Goal: Task Accomplishment & Management: Manage account settings

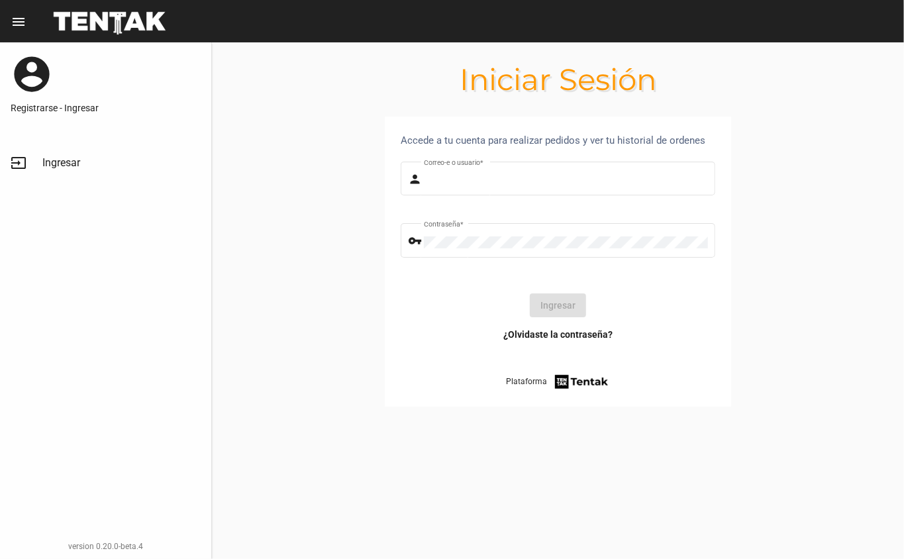
type input "DANKEHMB"
click at [572, 309] on button "Ingresar" at bounding box center [558, 305] width 56 height 24
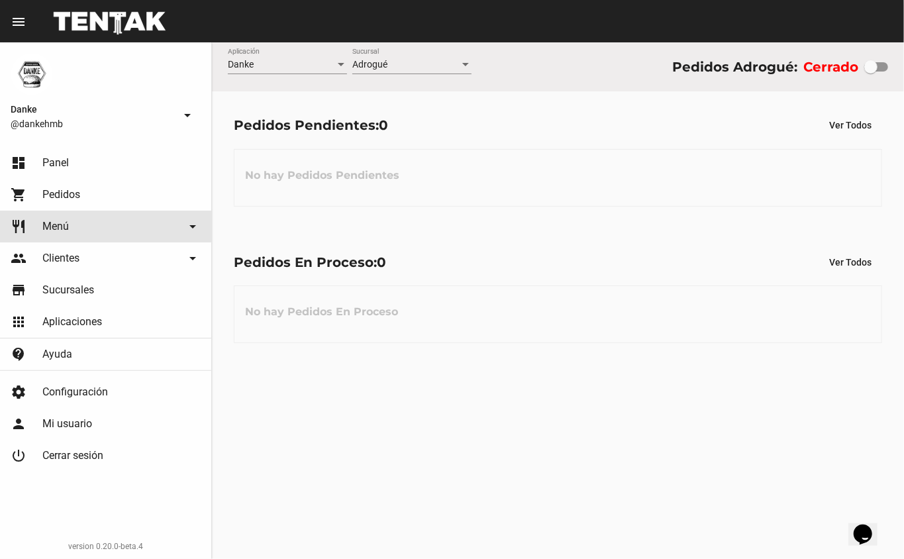
click at [53, 221] on span "Menú" at bounding box center [55, 226] width 26 height 13
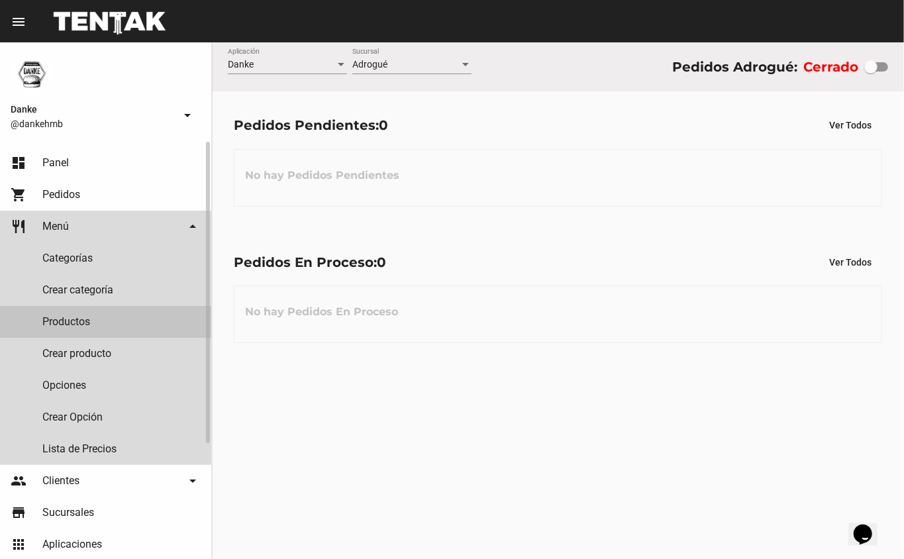
click at [81, 319] on link "Productos" at bounding box center [105, 322] width 211 height 32
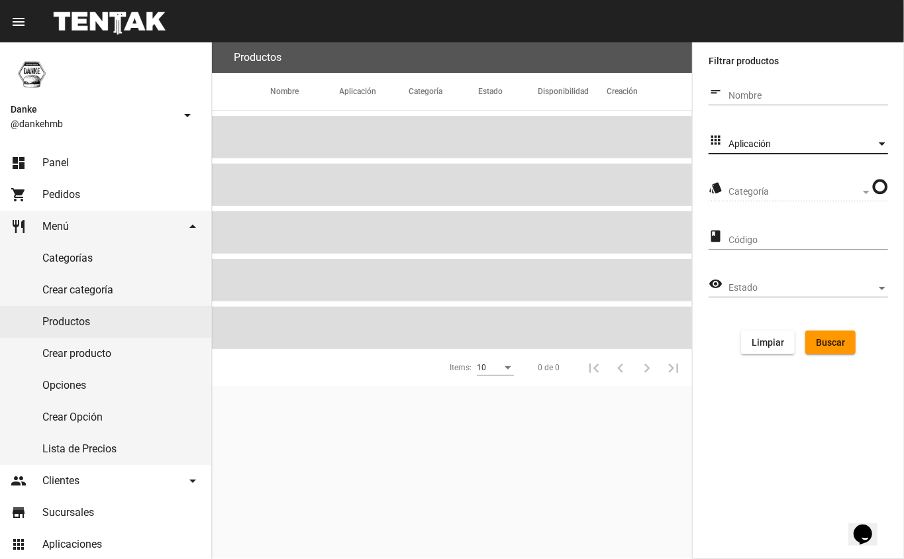
click at [787, 144] on span "Aplicación" at bounding box center [803, 144] width 148 height 11
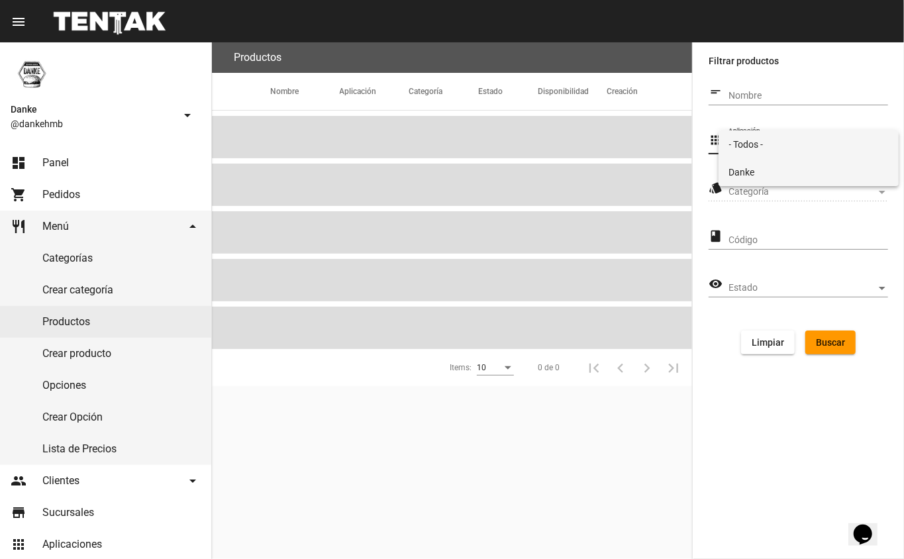
click at [788, 173] on span "Danke" at bounding box center [809, 172] width 160 height 28
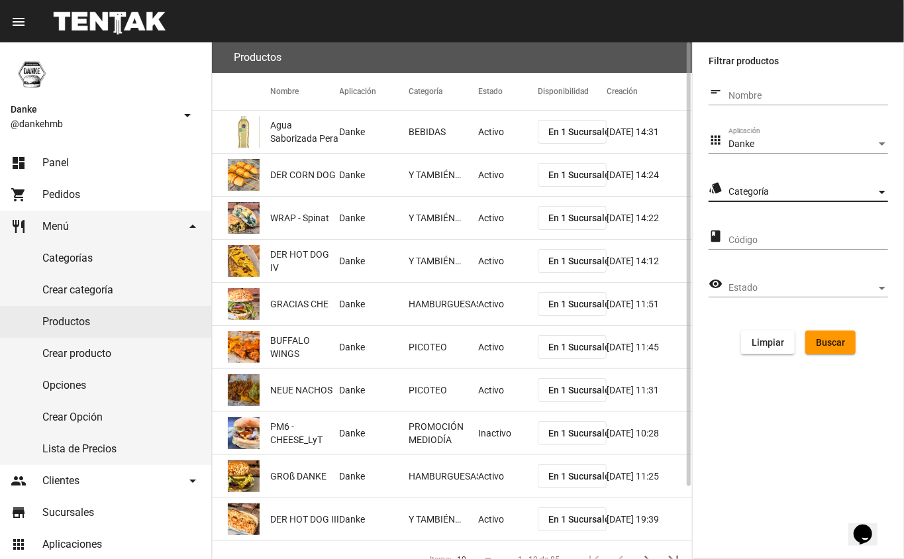
click at [788, 189] on span "Categoría" at bounding box center [803, 192] width 148 height 11
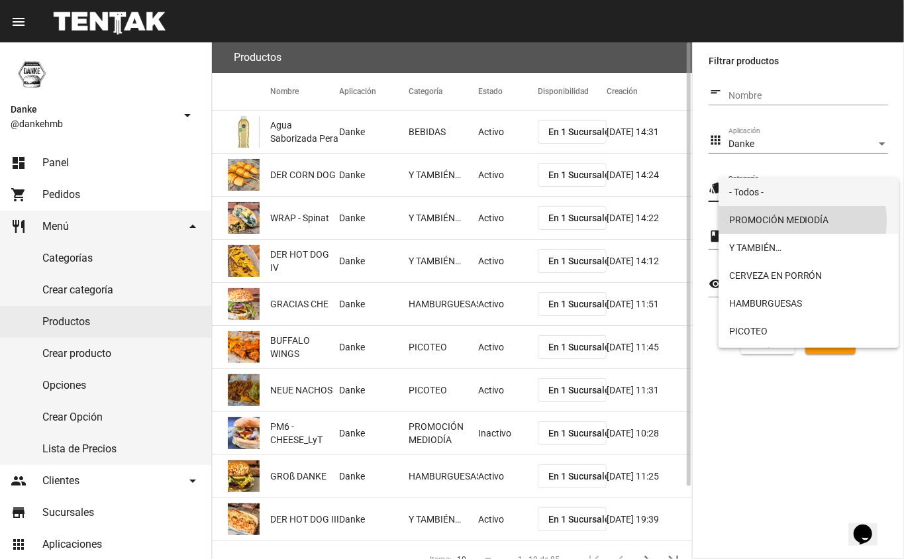
click at [795, 221] on span "PROMOCIÓN MEDIODÍA" at bounding box center [809, 220] width 160 height 28
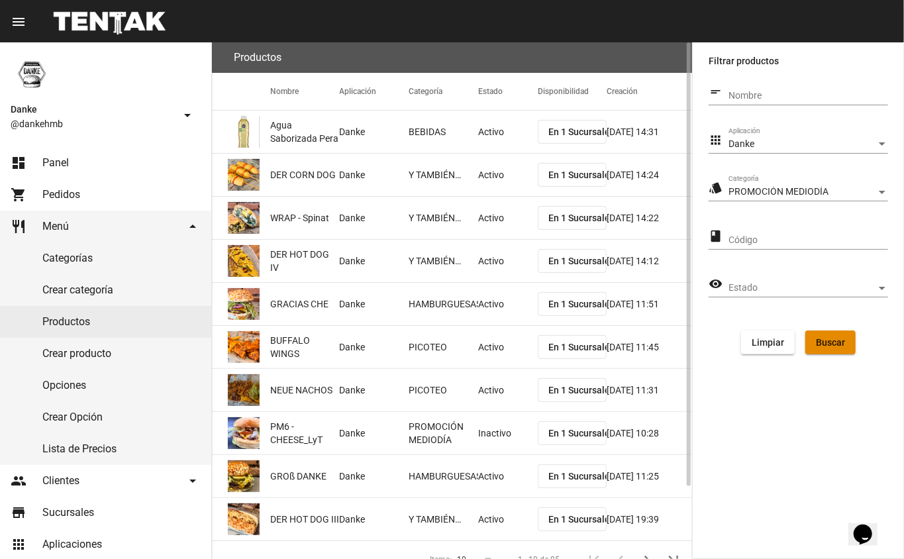
click at [835, 342] on span "Buscar" at bounding box center [830, 342] width 29 height 11
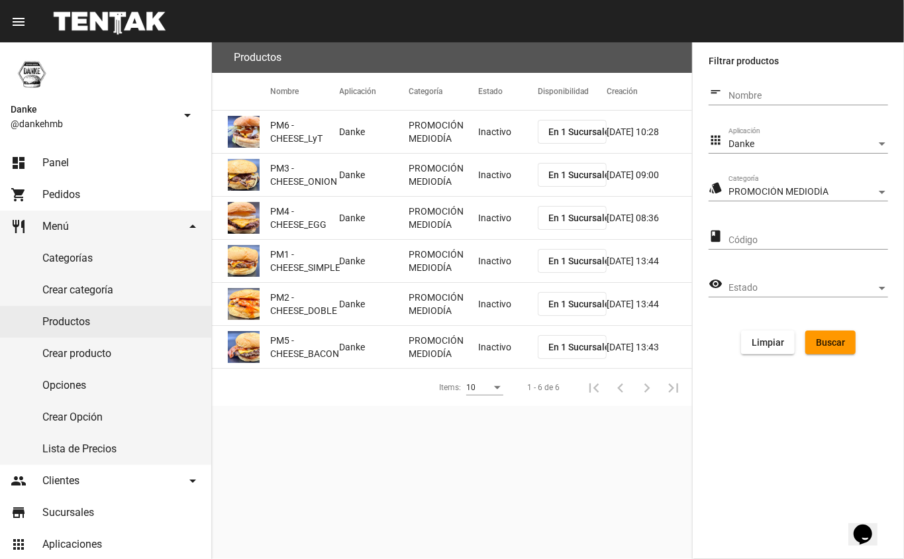
click at [517, 129] on mat-cell "Inactivo" at bounding box center [508, 132] width 60 height 42
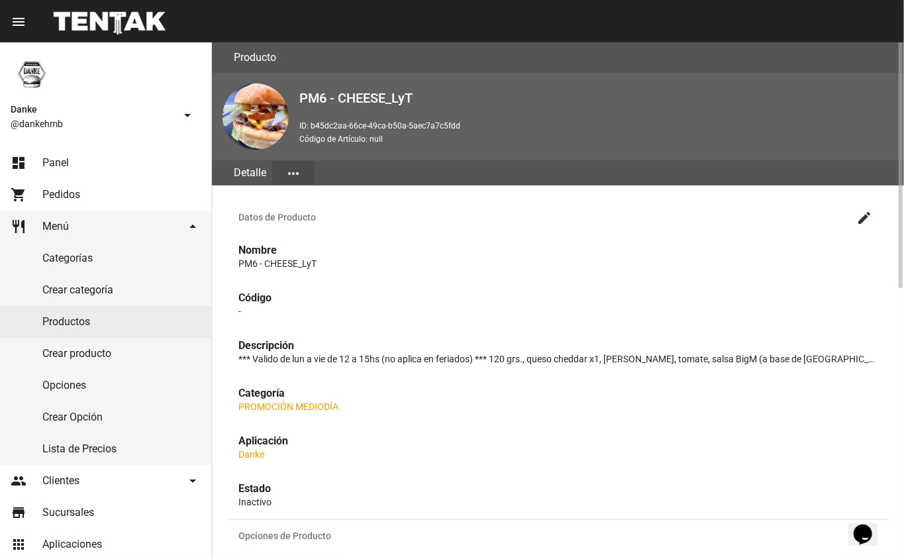
click at [877, 213] on button "create" at bounding box center [864, 217] width 26 height 26
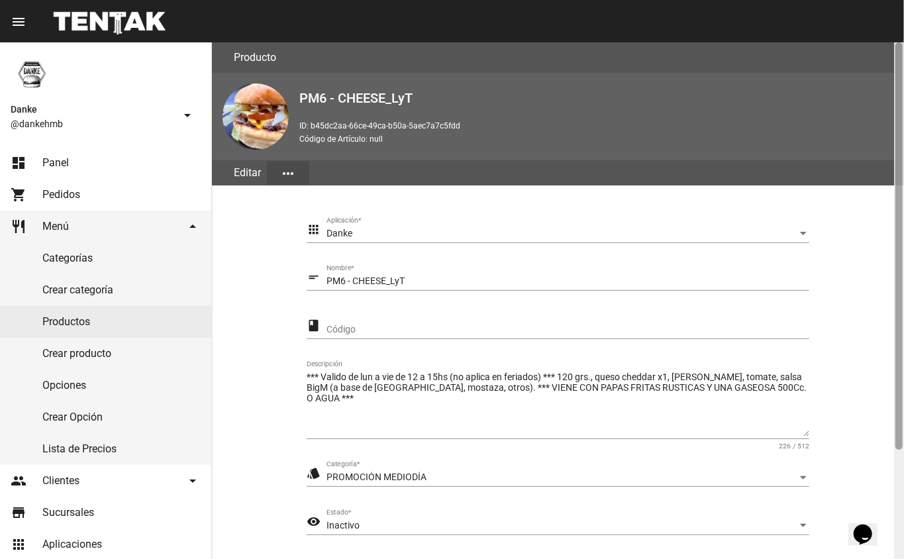
scroll to position [138, 0]
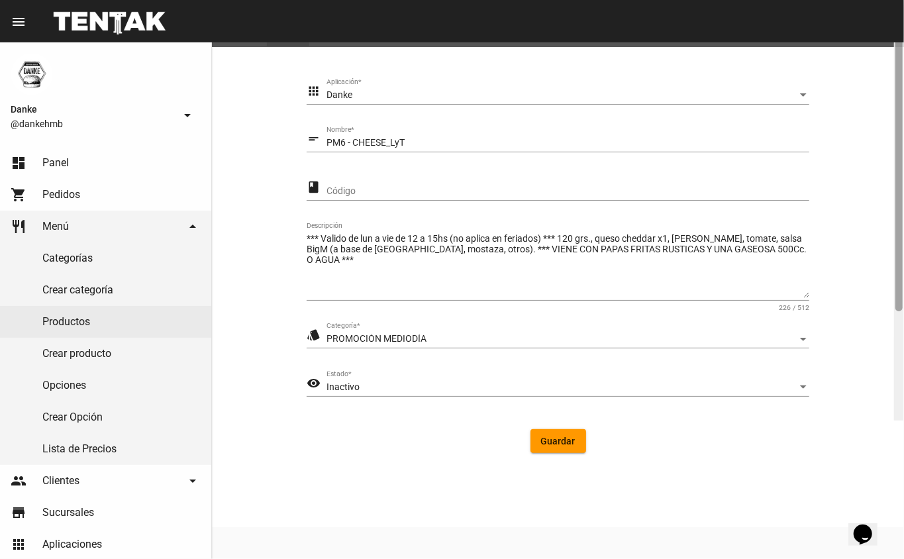
click at [904, 256] on div at bounding box center [899, 162] width 10 height 517
click at [615, 398] on div "visibility Inactivo Estado *" at bounding box center [558, 390] width 503 height 38
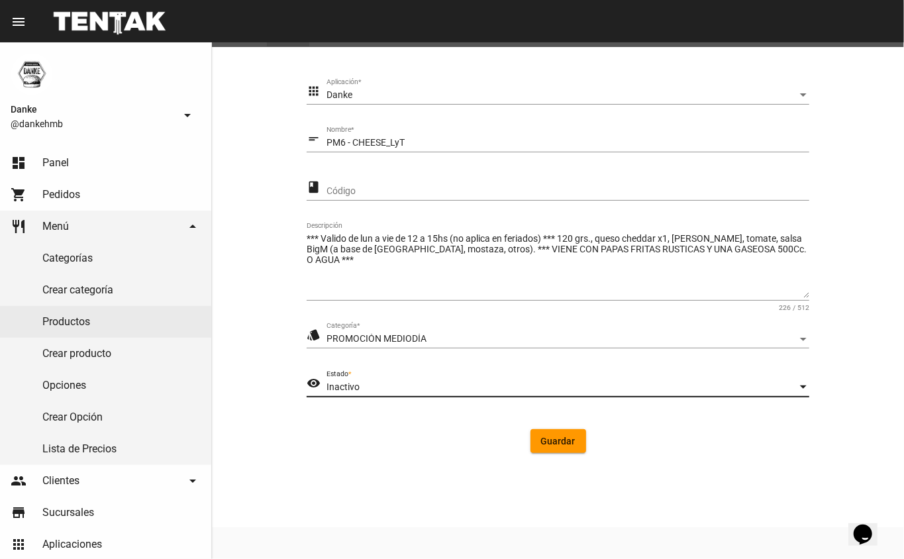
click at [608, 388] on div "Inactivo" at bounding box center [562, 387] width 471 height 11
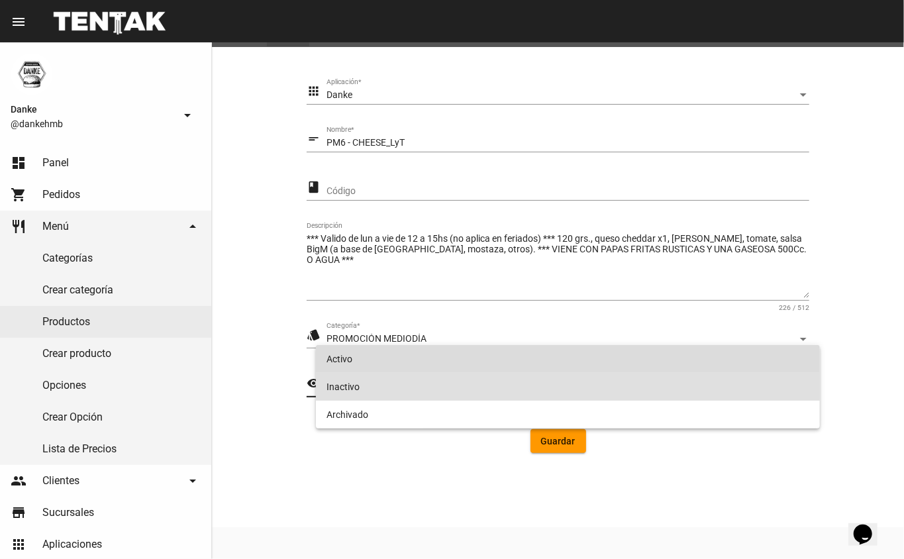
click at [558, 367] on span "Activo" at bounding box center [569, 359] width 484 height 28
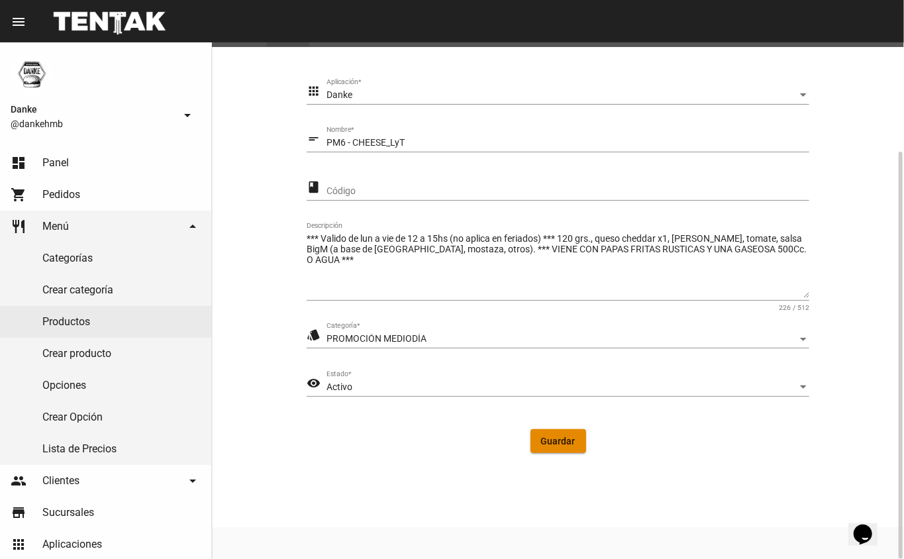
click at [573, 443] on span "Guardar" at bounding box center [558, 441] width 34 height 11
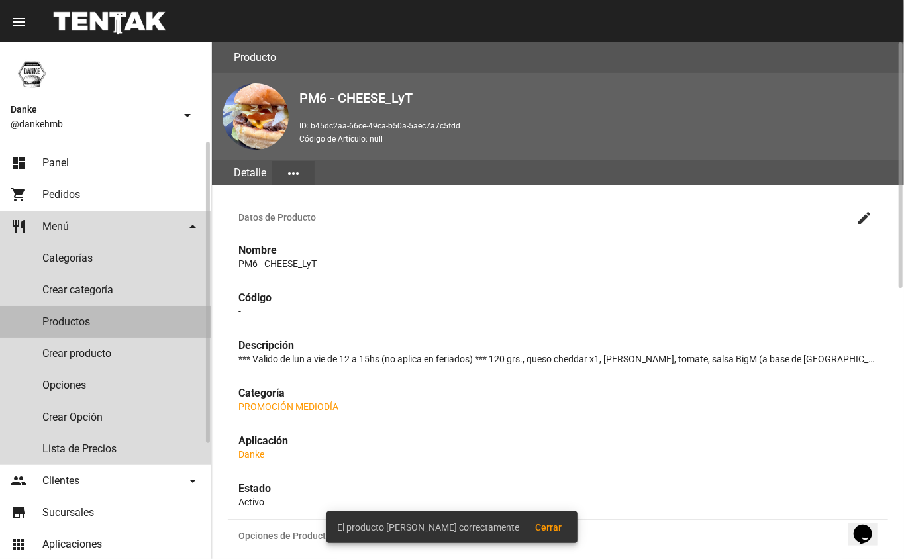
click at [164, 327] on link "Productos" at bounding box center [105, 322] width 211 height 32
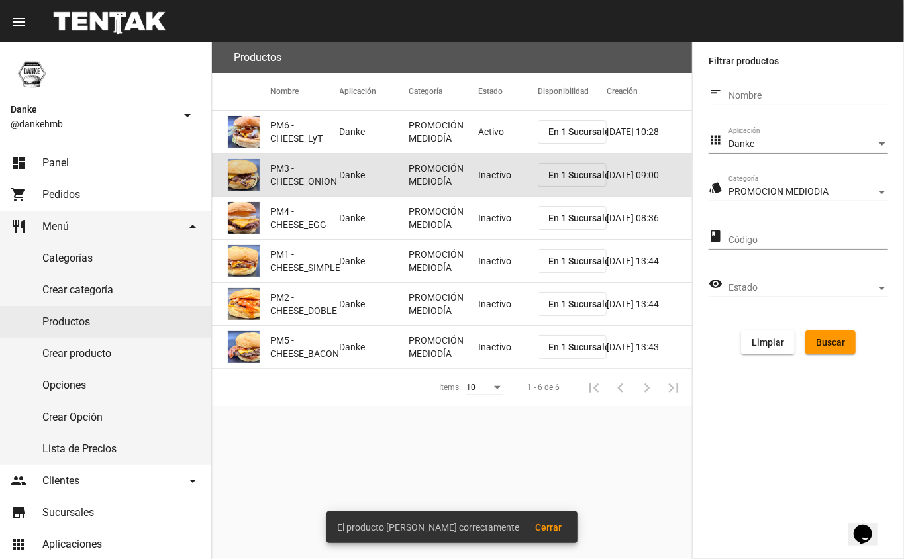
click at [511, 180] on mat-cell "Inactivo" at bounding box center [508, 175] width 60 height 42
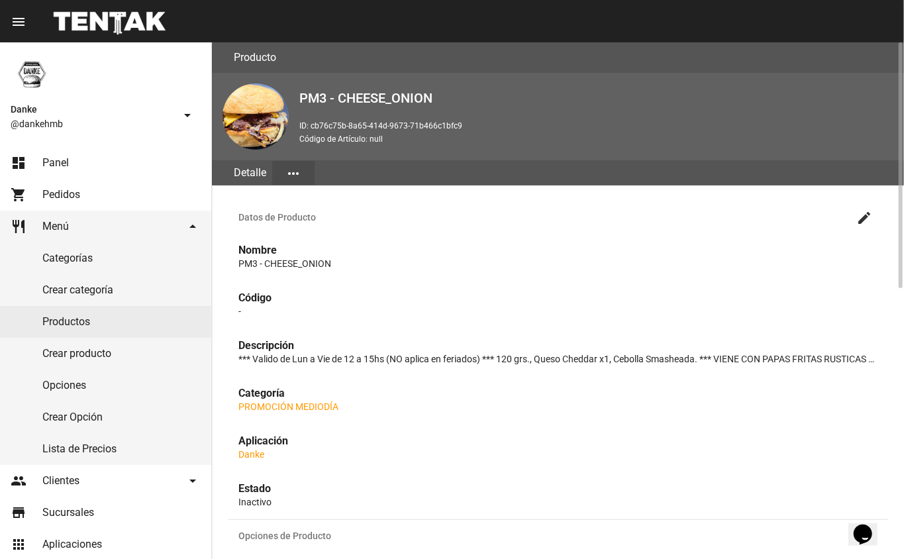
click at [862, 210] on mat-icon "create" at bounding box center [865, 218] width 16 height 16
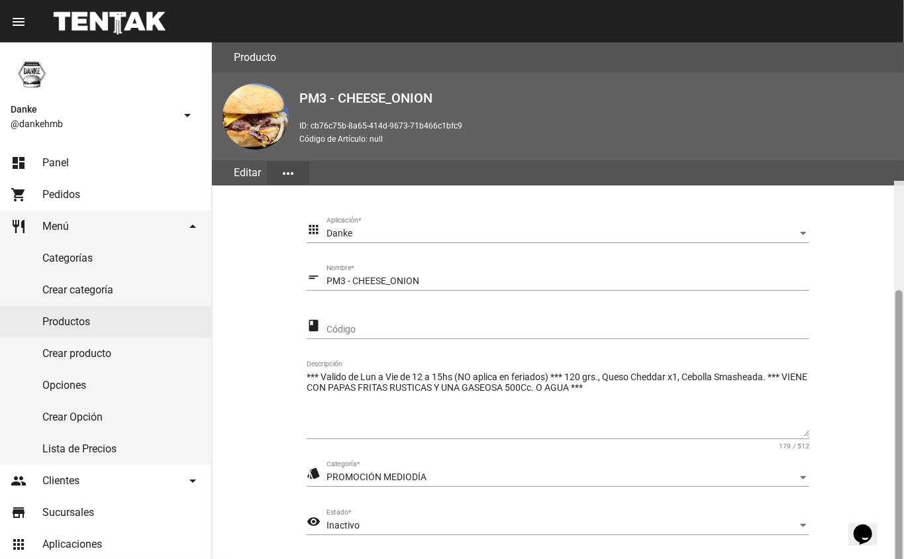
scroll to position [138, 0]
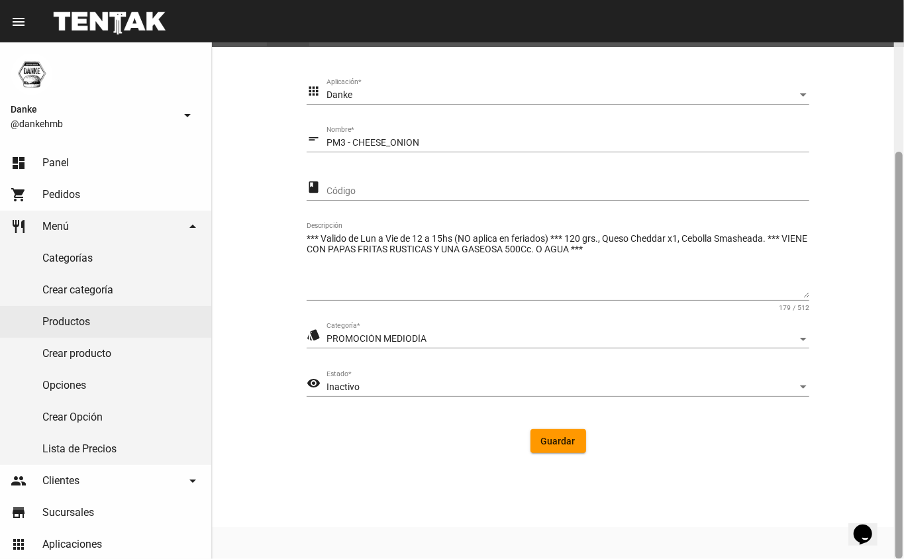
click at [904, 205] on div at bounding box center [899, 300] width 10 height 517
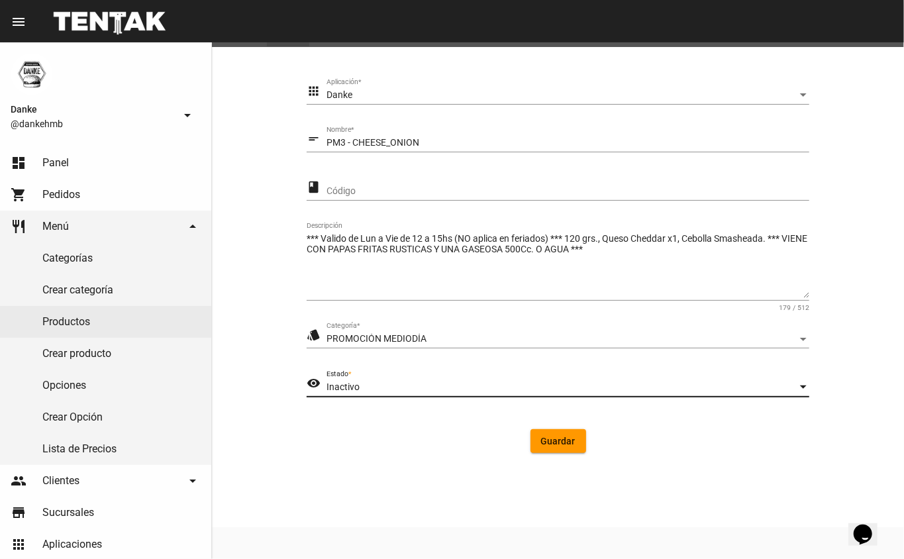
click at [670, 387] on div "Inactivo" at bounding box center [562, 387] width 471 height 11
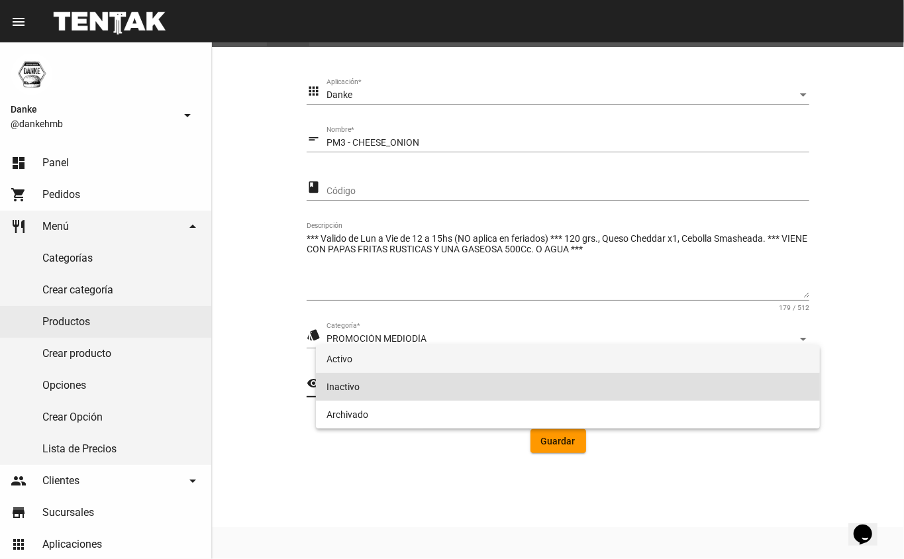
click at [639, 363] on span "Activo" at bounding box center [569, 359] width 484 height 28
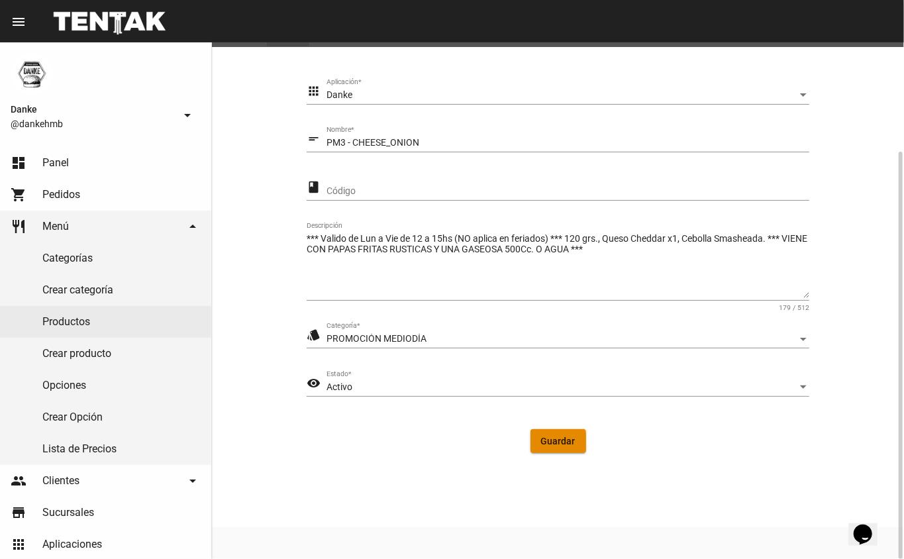
click at [554, 443] on span "Guardar" at bounding box center [558, 441] width 34 height 11
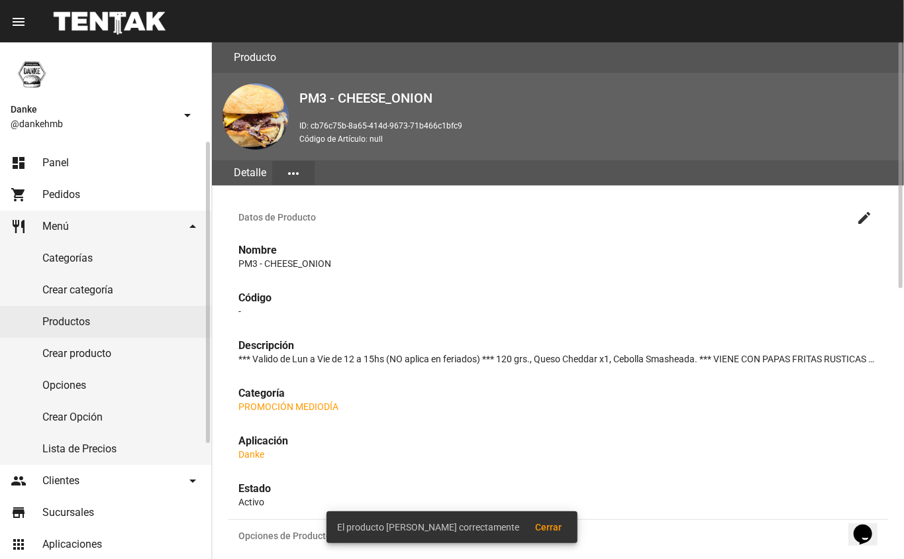
click at [136, 323] on link "Productos" at bounding box center [105, 322] width 211 height 32
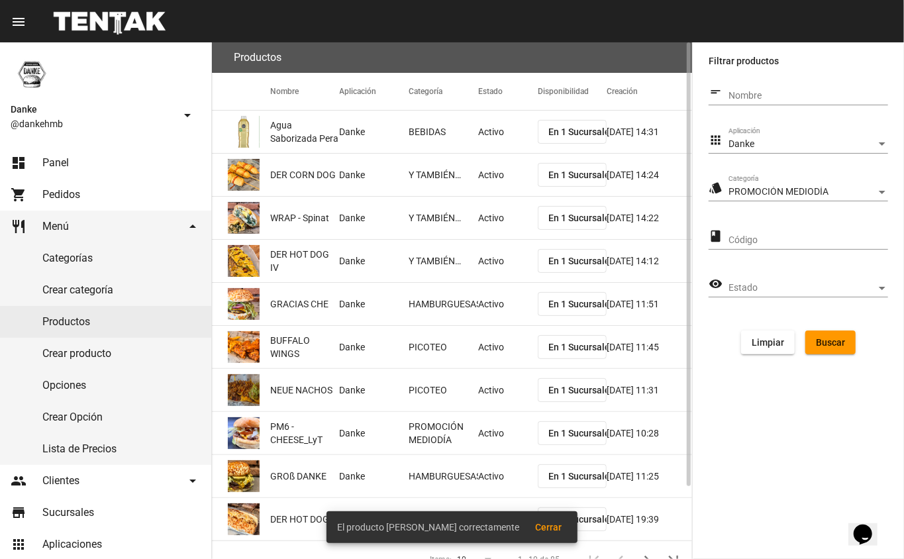
click at [833, 342] on span "Buscar" at bounding box center [830, 342] width 29 height 11
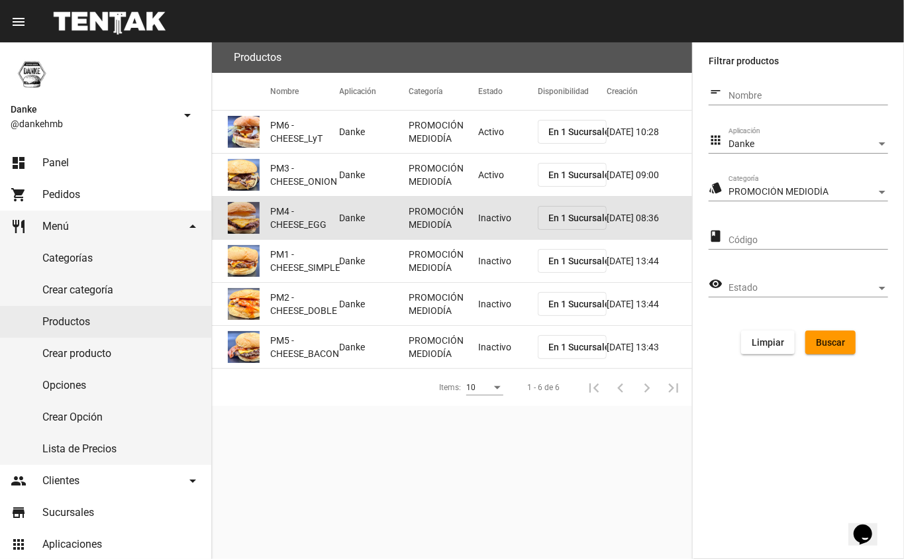
click at [470, 220] on mat-cell "PROMOCIÓN MEDIODÍA" at bounding box center [444, 218] width 70 height 42
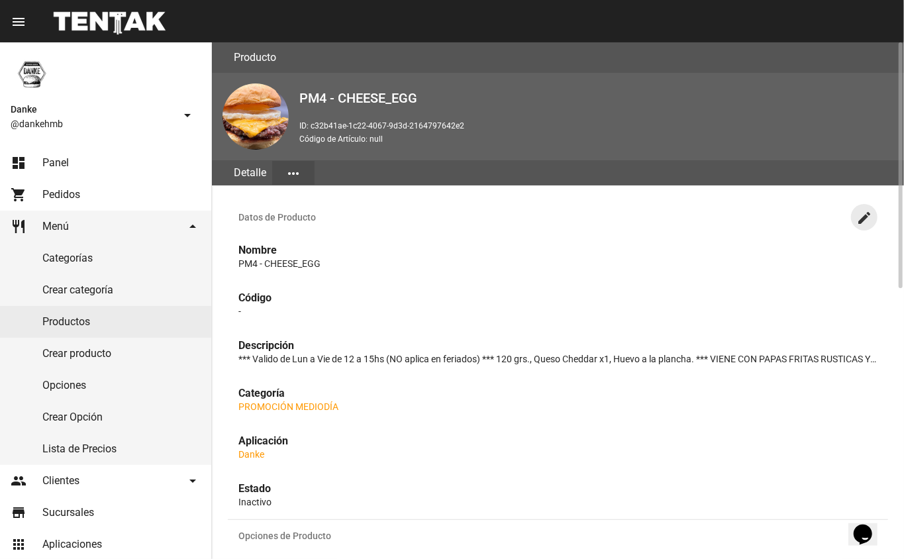
click at [859, 217] on mat-icon "create" at bounding box center [865, 218] width 16 height 16
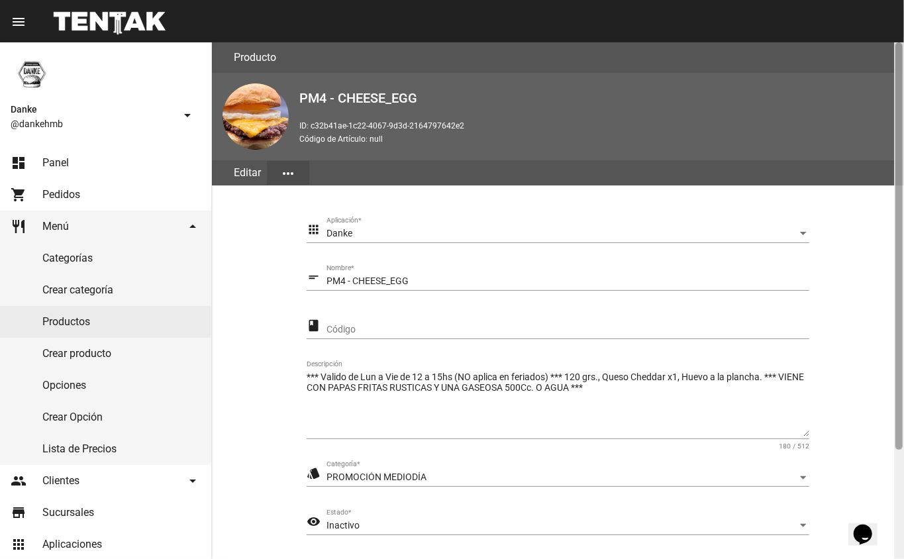
click at [904, 258] on div at bounding box center [899, 300] width 10 height 517
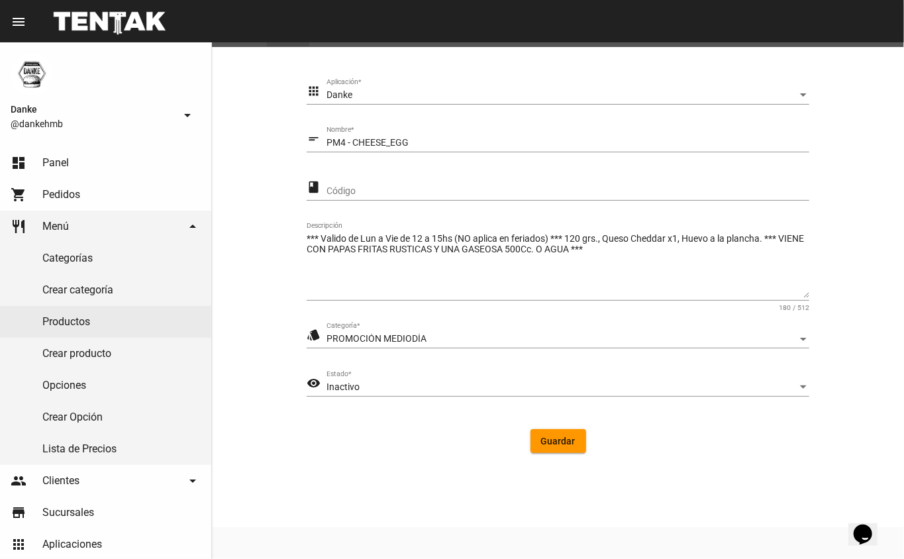
click at [607, 388] on div "Inactivo" at bounding box center [562, 387] width 471 height 11
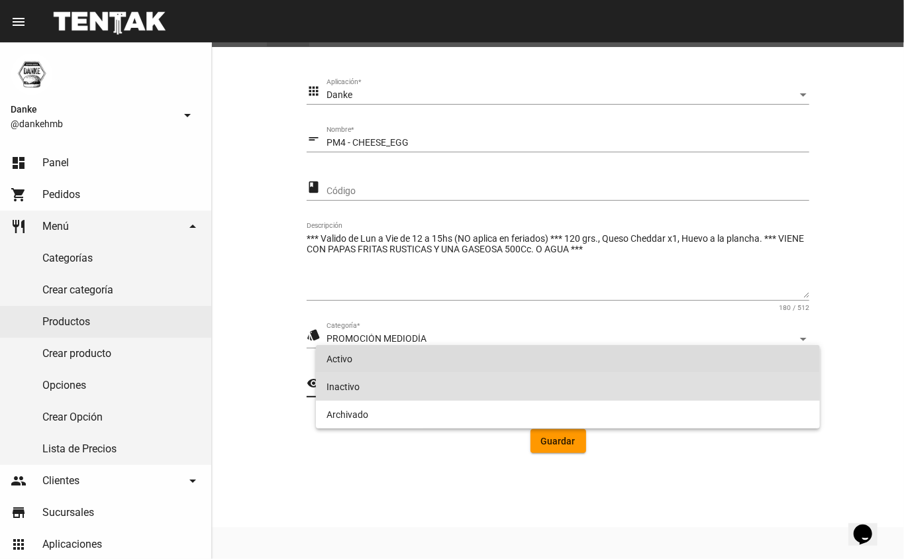
click at [581, 363] on span "Activo" at bounding box center [569, 359] width 484 height 28
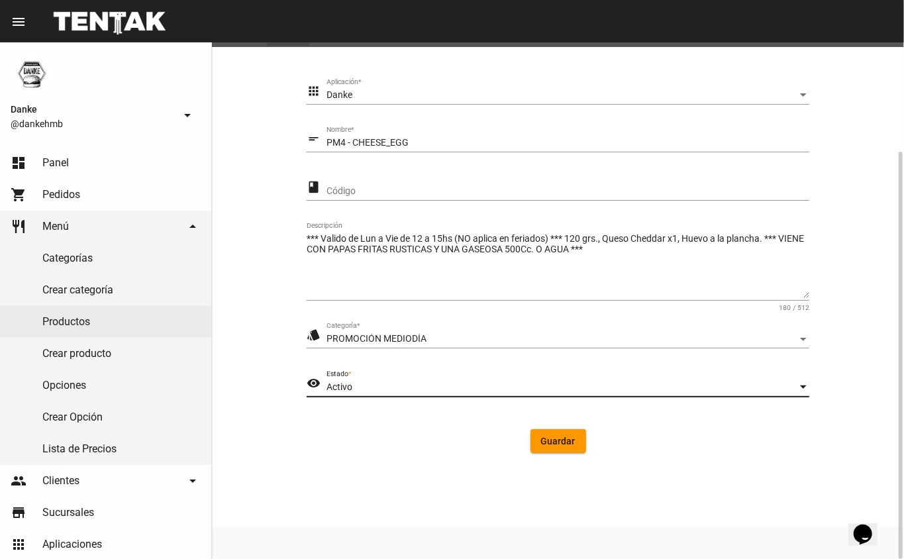
click at [558, 441] on span "Guardar" at bounding box center [558, 441] width 34 height 11
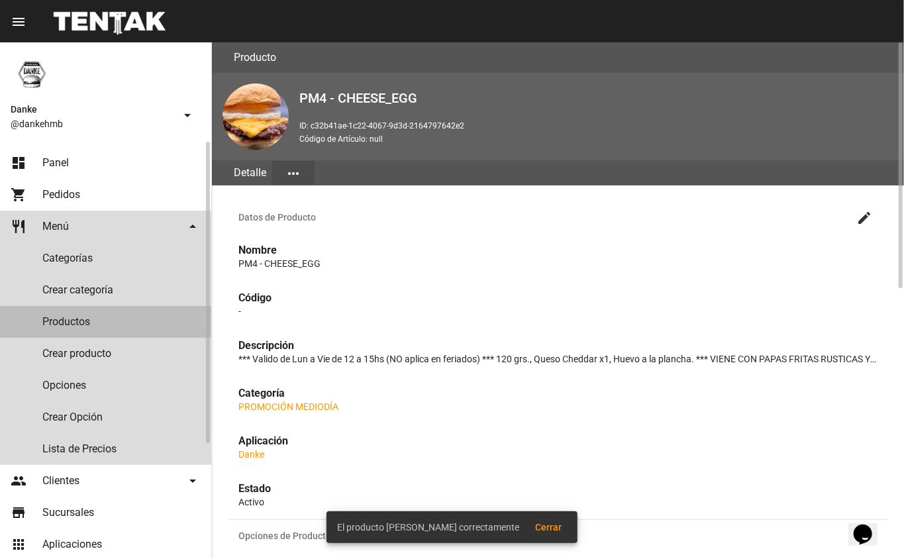
click at [165, 324] on link "Productos" at bounding box center [105, 322] width 211 height 32
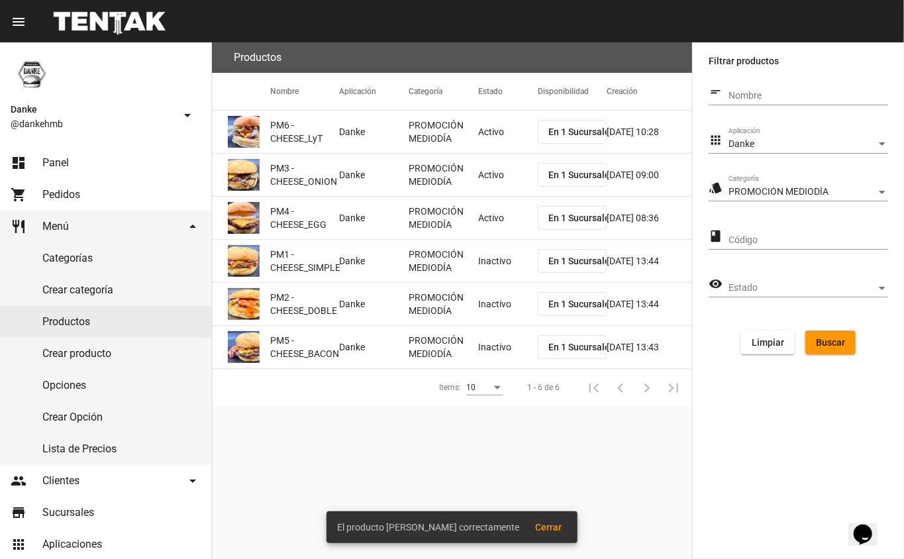
click at [513, 266] on mat-cell "Inactivo" at bounding box center [508, 261] width 60 height 42
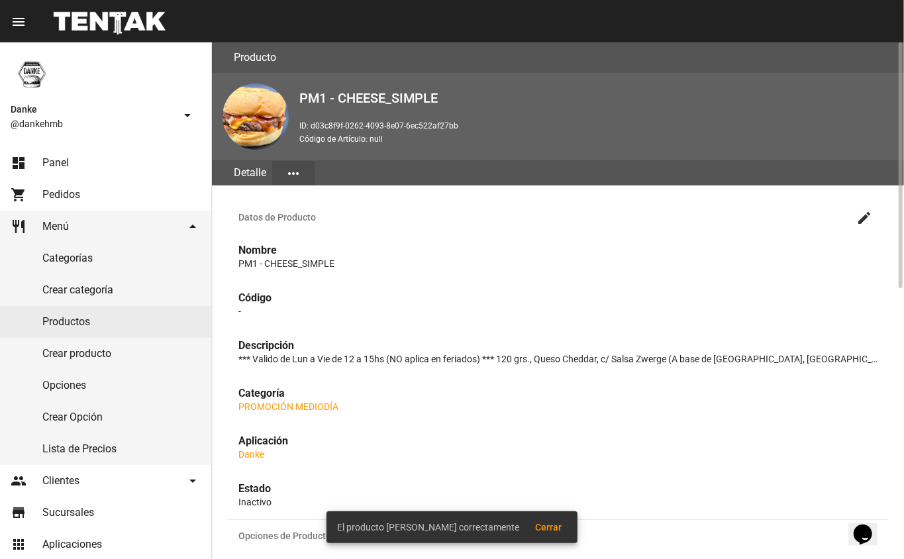
click at [873, 219] on button "create" at bounding box center [864, 217] width 26 height 26
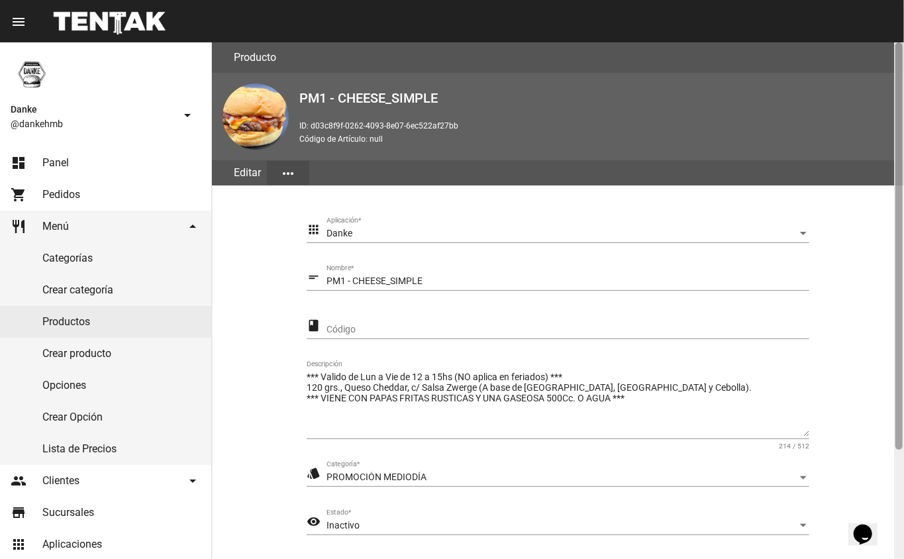
click at [904, 337] on div at bounding box center [899, 300] width 10 height 517
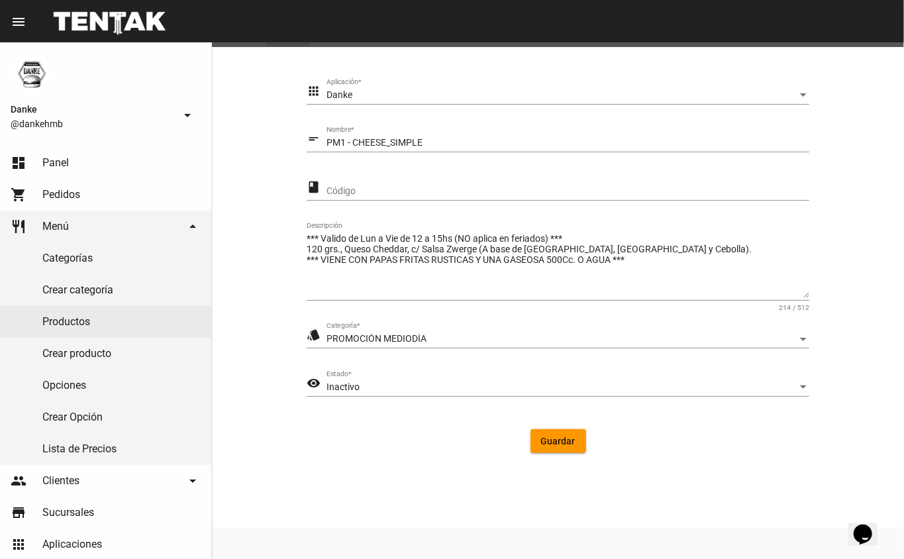
click at [525, 396] on div "visibility Inactivo Estado *" at bounding box center [558, 390] width 503 height 38
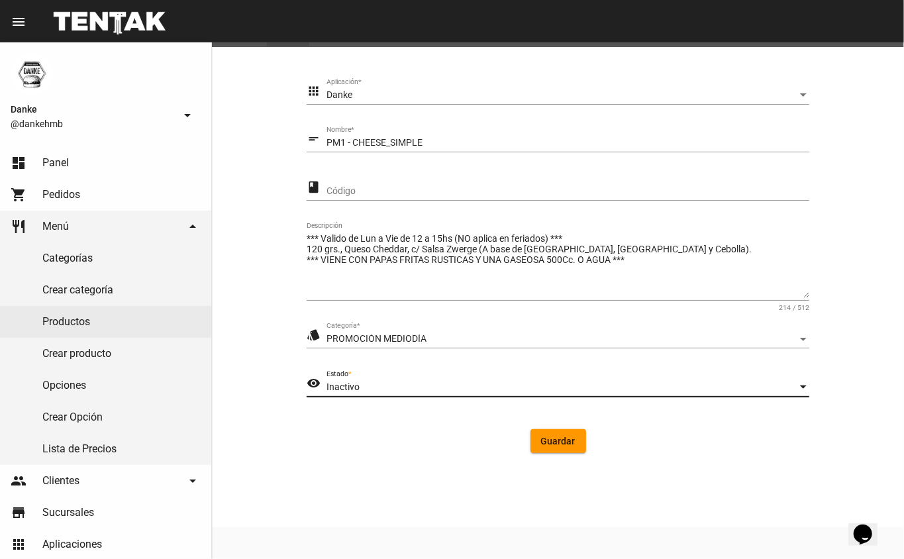
click at [519, 387] on div "Inactivo" at bounding box center [562, 387] width 471 height 11
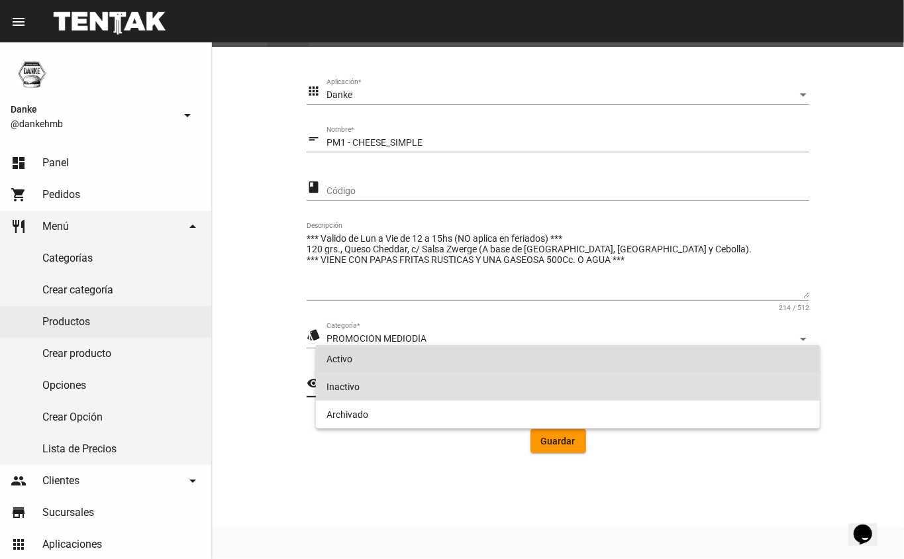
click at [491, 363] on span "Activo" at bounding box center [569, 359] width 484 height 28
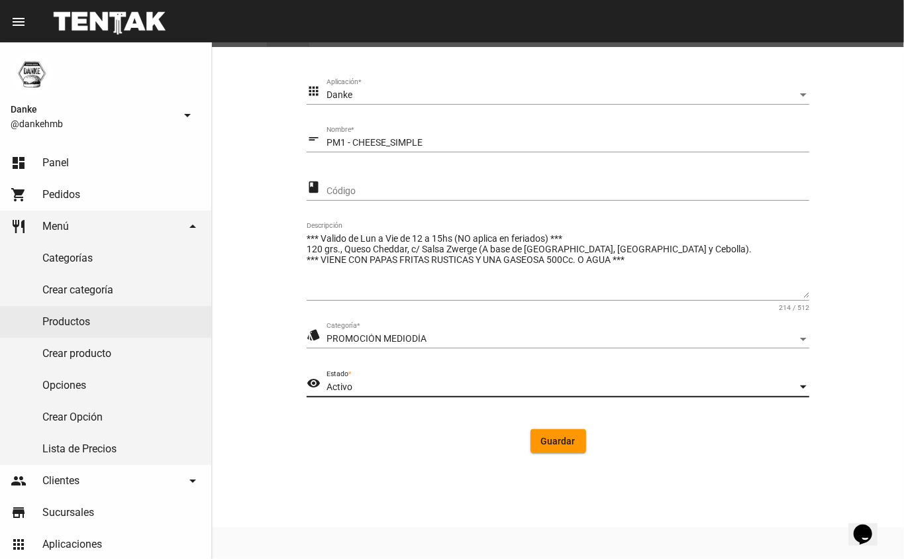
click at [563, 441] on span "Guardar" at bounding box center [558, 441] width 34 height 11
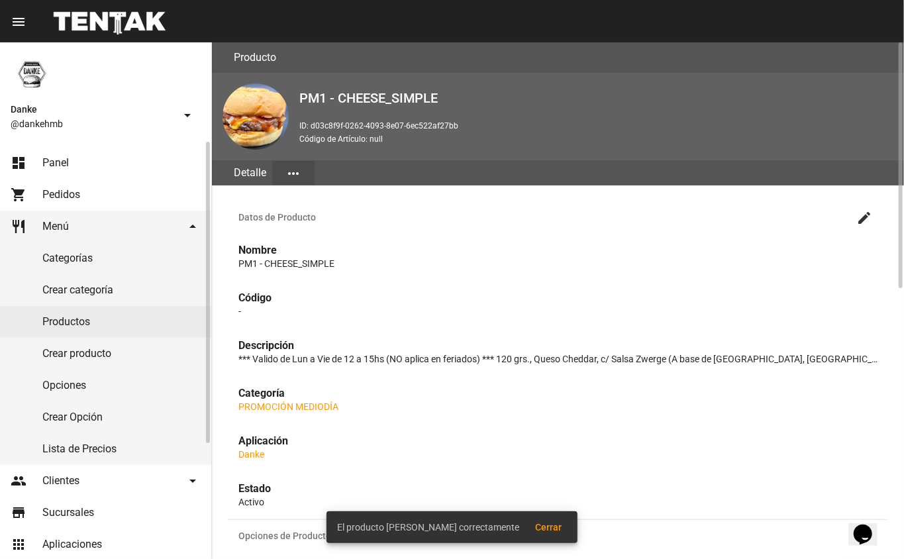
click at [125, 313] on link "Productos" at bounding box center [105, 322] width 211 height 32
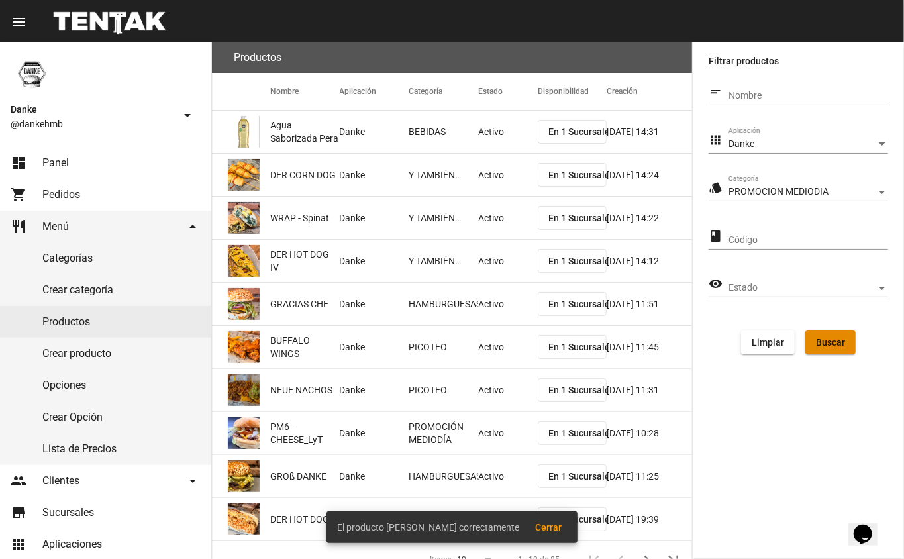
click at [825, 343] on span "Buscar" at bounding box center [830, 342] width 29 height 11
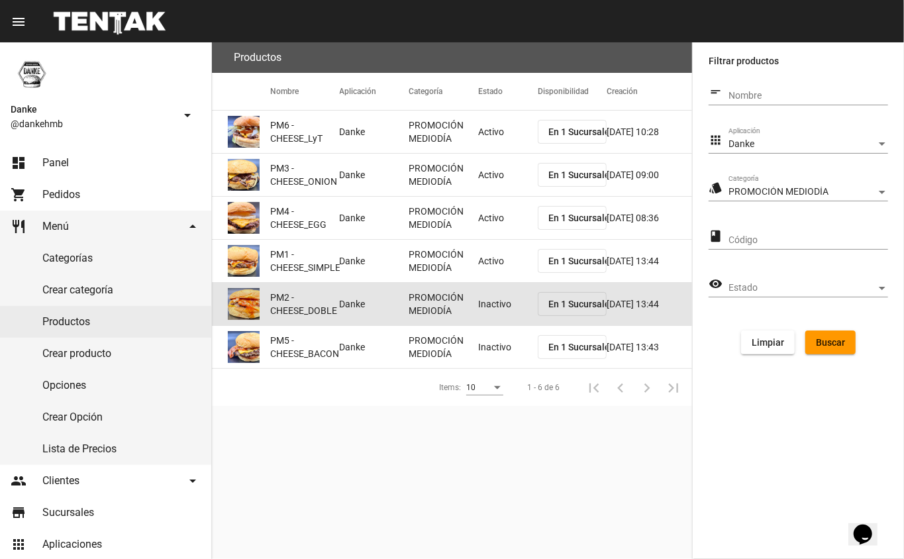
click at [515, 297] on mat-cell "Inactivo" at bounding box center [508, 304] width 60 height 42
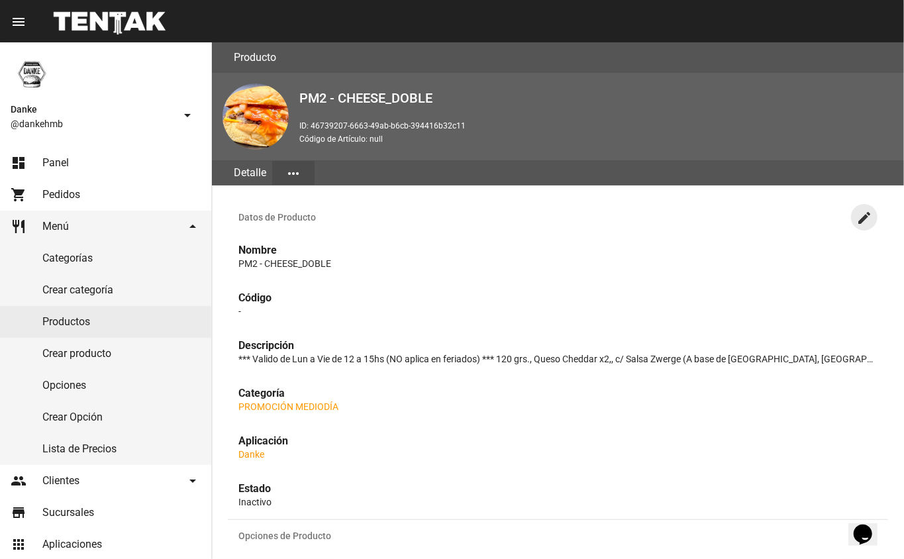
click at [857, 216] on mat-icon "create" at bounding box center [865, 218] width 16 height 16
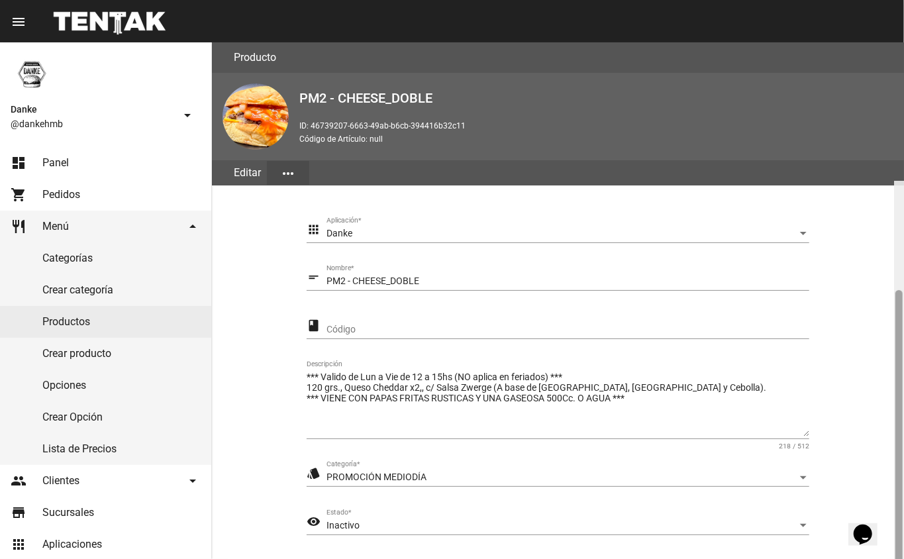
scroll to position [138, 0]
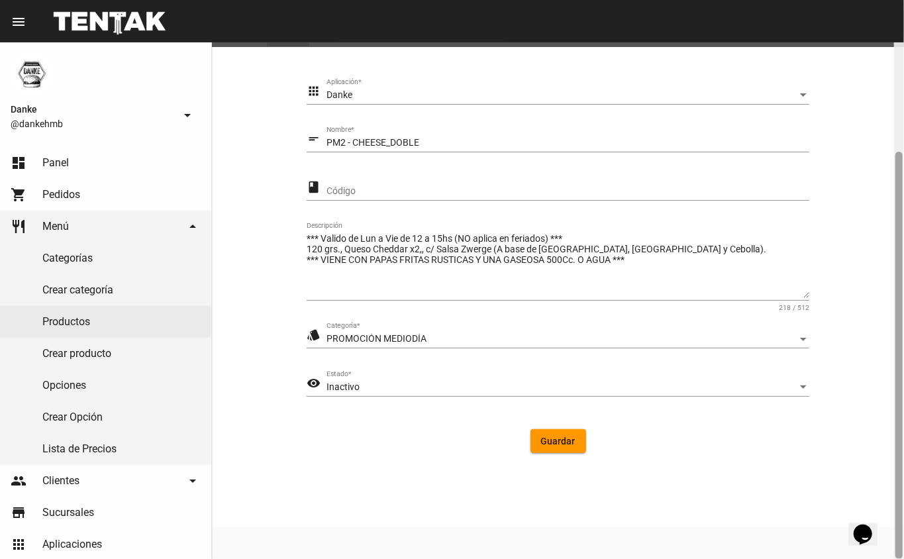
click at [904, 270] on div at bounding box center [899, 300] width 10 height 517
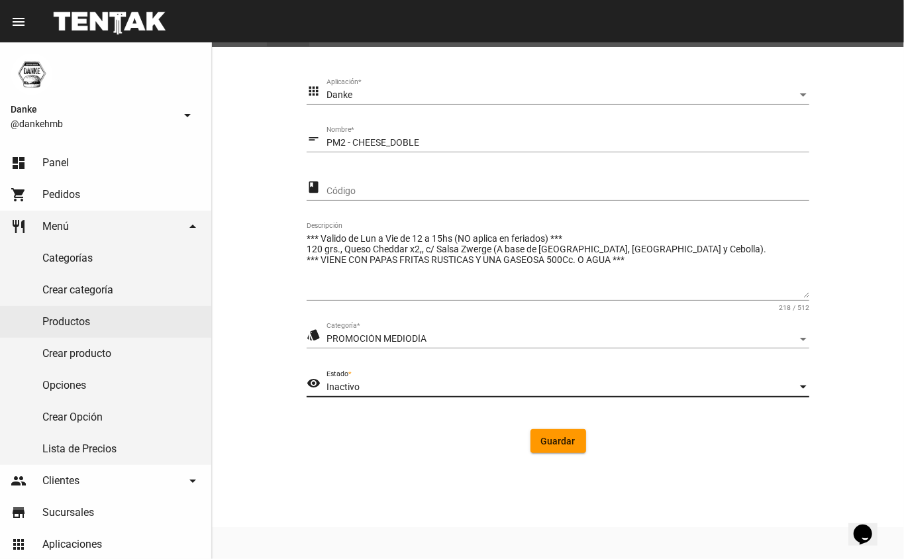
click at [607, 384] on div "Inactivo" at bounding box center [562, 387] width 471 height 11
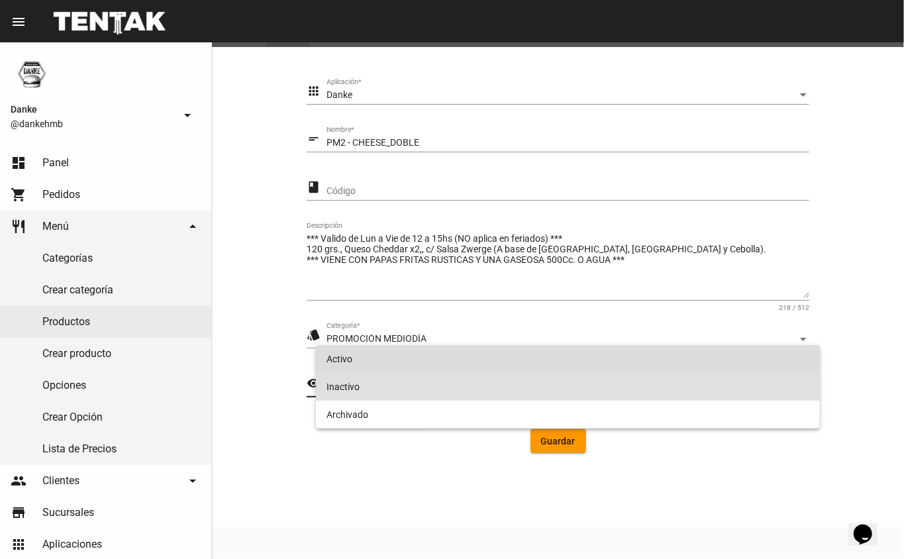
click at [598, 364] on span "Activo" at bounding box center [569, 359] width 484 height 28
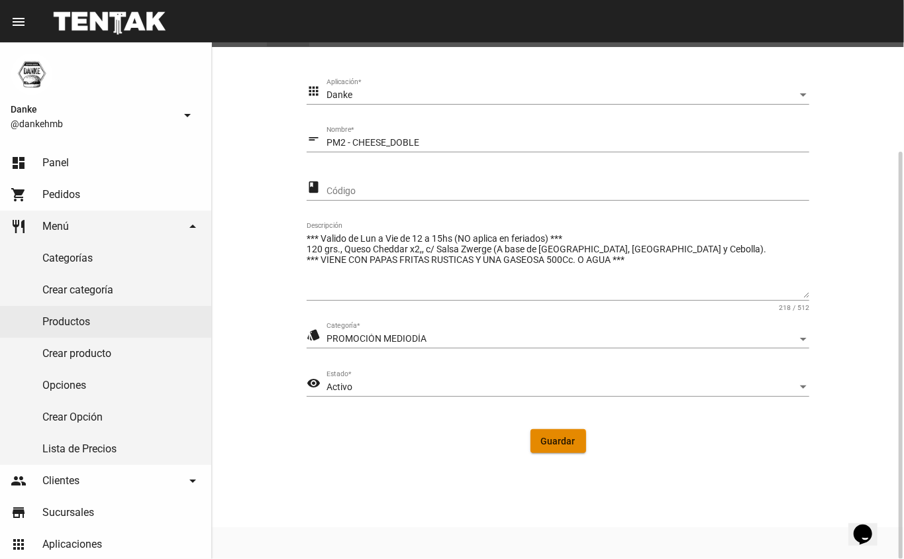
click at [547, 444] on span "Guardar" at bounding box center [558, 441] width 34 height 11
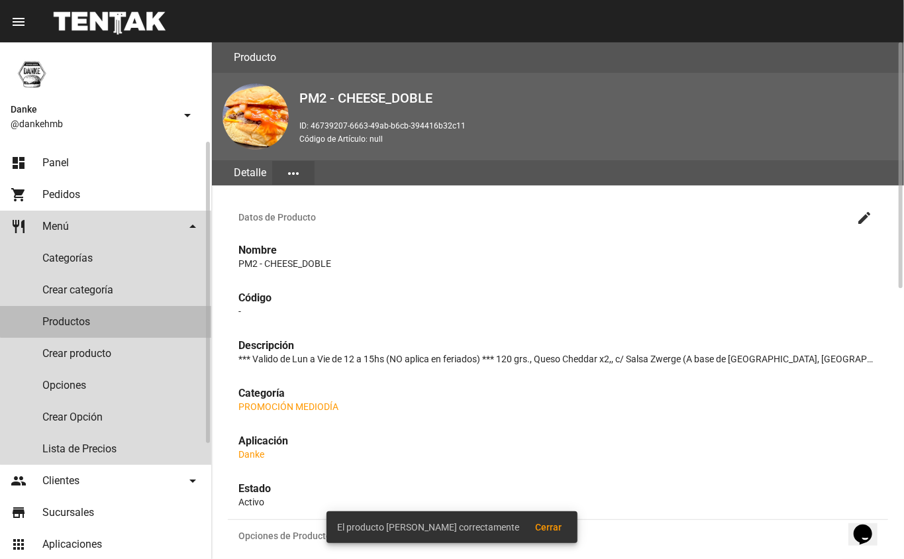
click at [112, 315] on link "Productos" at bounding box center [105, 322] width 211 height 32
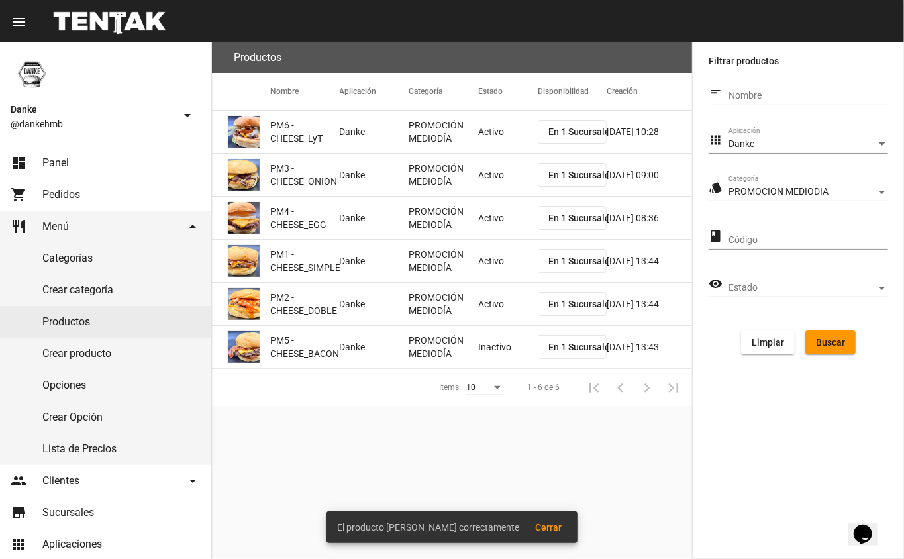
click at [499, 338] on mat-cell "Inactivo" at bounding box center [508, 347] width 60 height 42
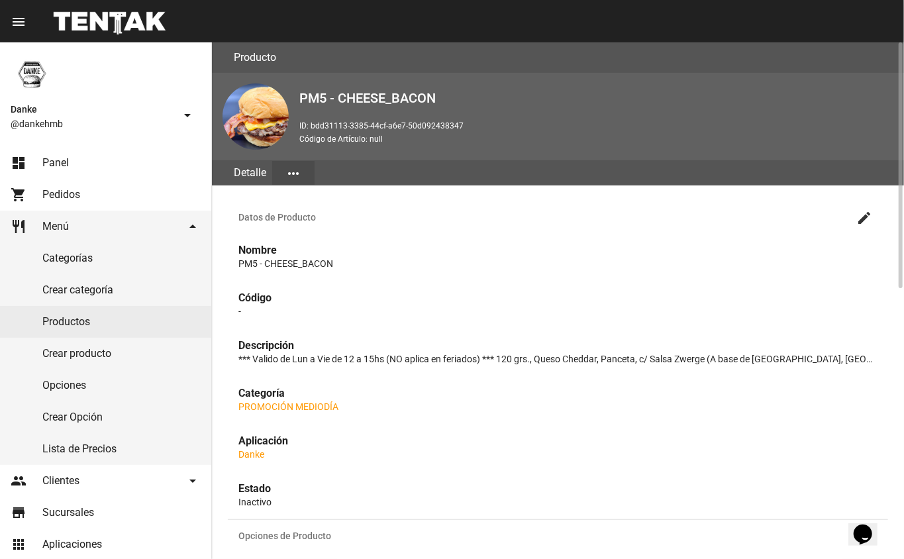
click at [875, 218] on button "create" at bounding box center [864, 217] width 26 height 26
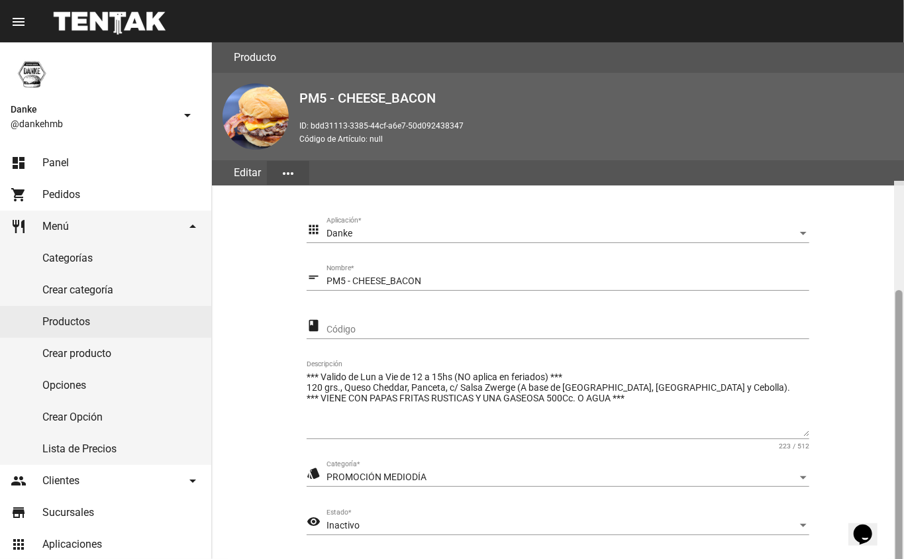
scroll to position [138, 0]
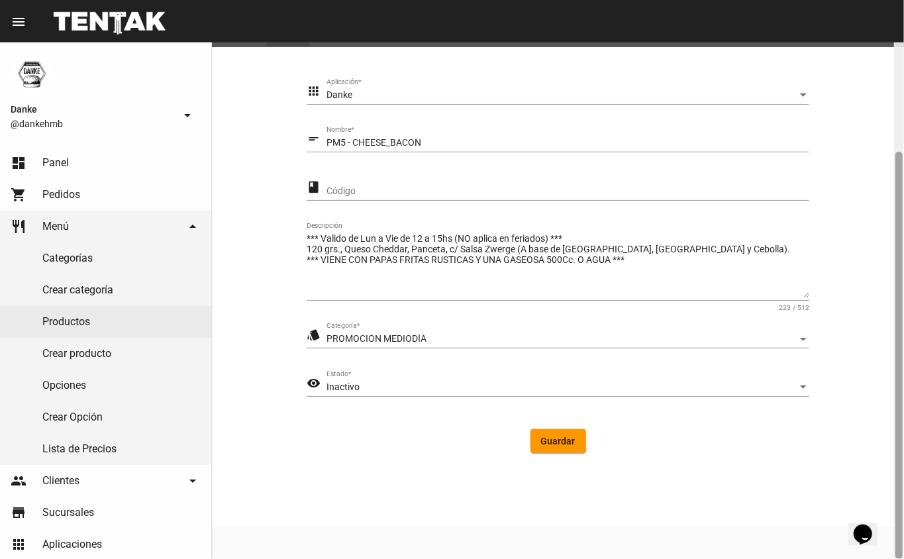
click at [904, 220] on div at bounding box center [899, 300] width 10 height 517
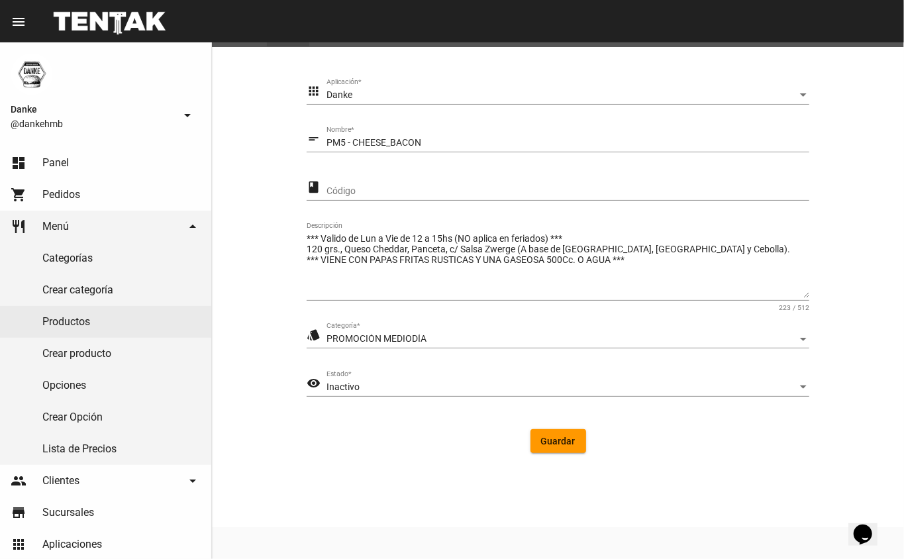
click at [656, 378] on div "Inactivo Estado *" at bounding box center [568, 384] width 483 height 26
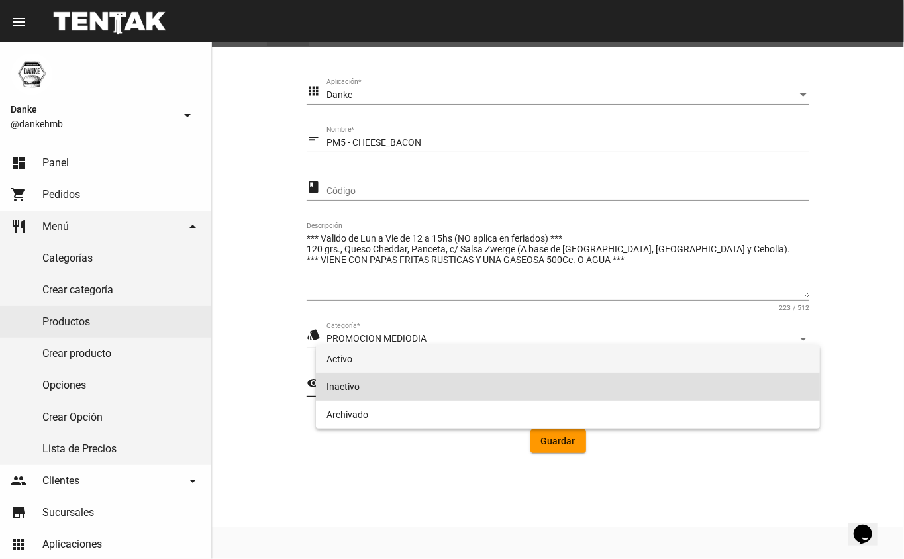
click at [637, 355] on span "Activo" at bounding box center [569, 359] width 484 height 28
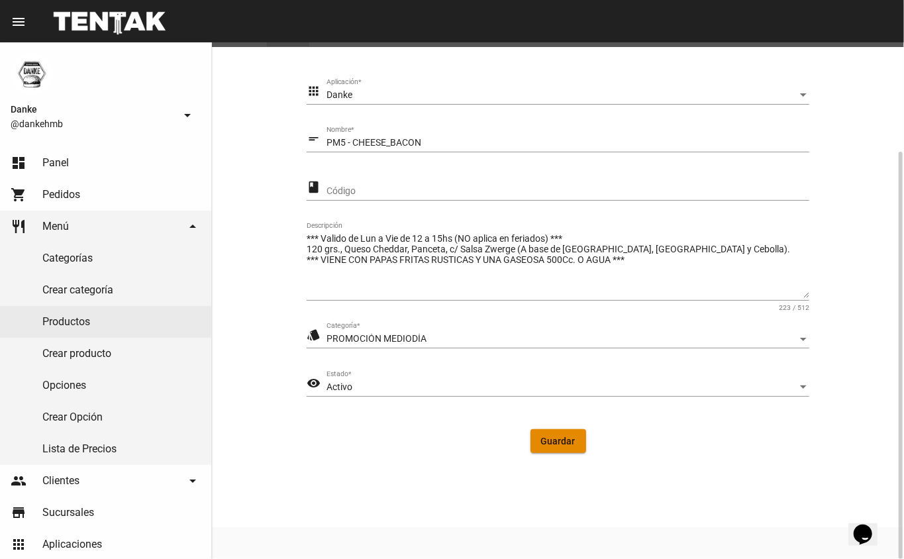
click at [565, 440] on span "Guardar" at bounding box center [558, 441] width 34 height 11
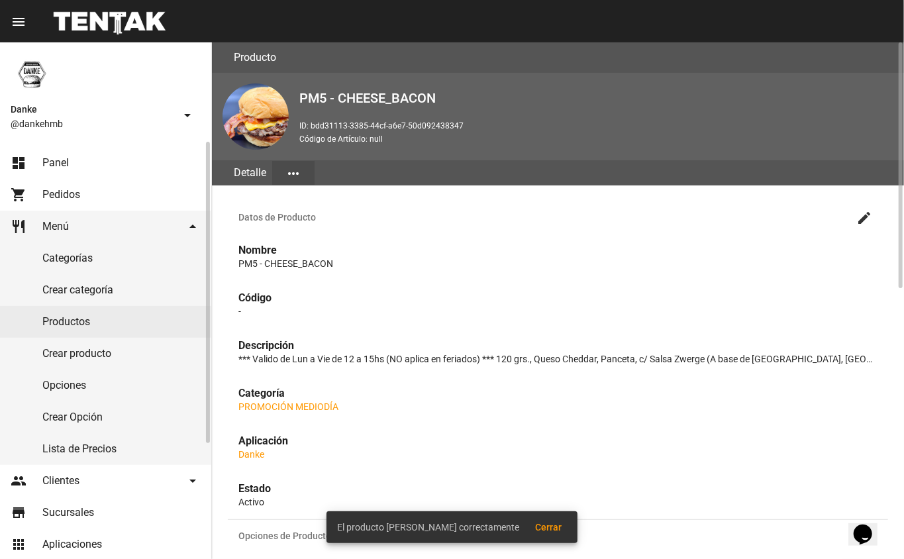
click at [162, 329] on link "Productos" at bounding box center [105, 322] width 211 height 32
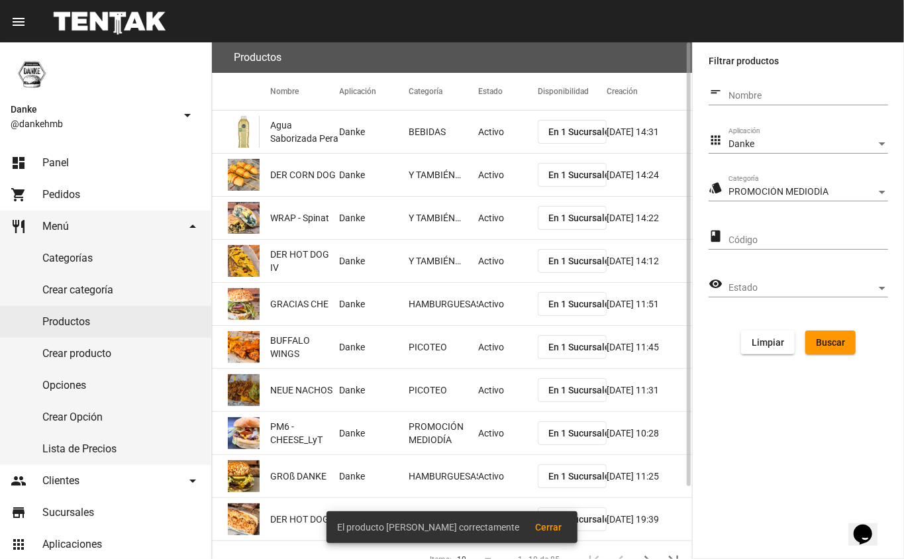
click at [843, 344] on span "Buscar" at bounding box center [830, 342] width 29 height 11
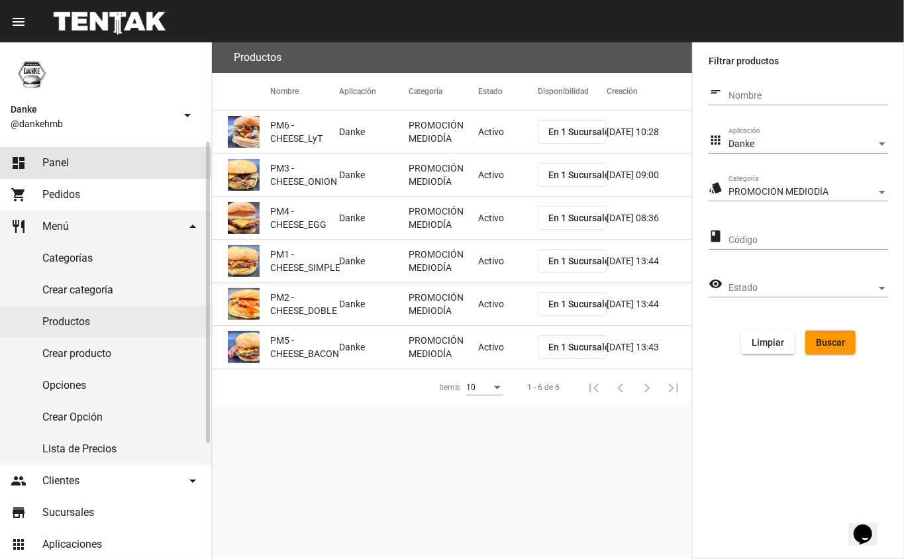
click at [48, 160] on span "Panel" at bounding box center [55, 162] width 26 height 13
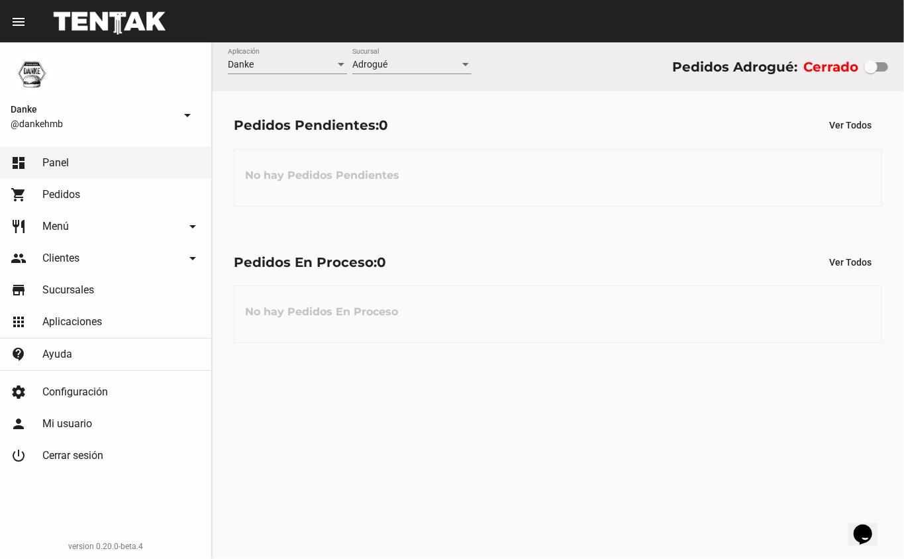
click at [513, 427] on div "Danke Aplicación Adrogué Sucursal Pedidos Adrogué: Cerrado Pedidos Pendientes: …" at bounding box center [558, 300] width 692 height 517
click at [872, 67] on div at bounding box center [871, 66] width 13 height 13
click at [871, 72] on input "checkbox" at bounding box center [870, 72] width 1 height 1
checkbox input "true"
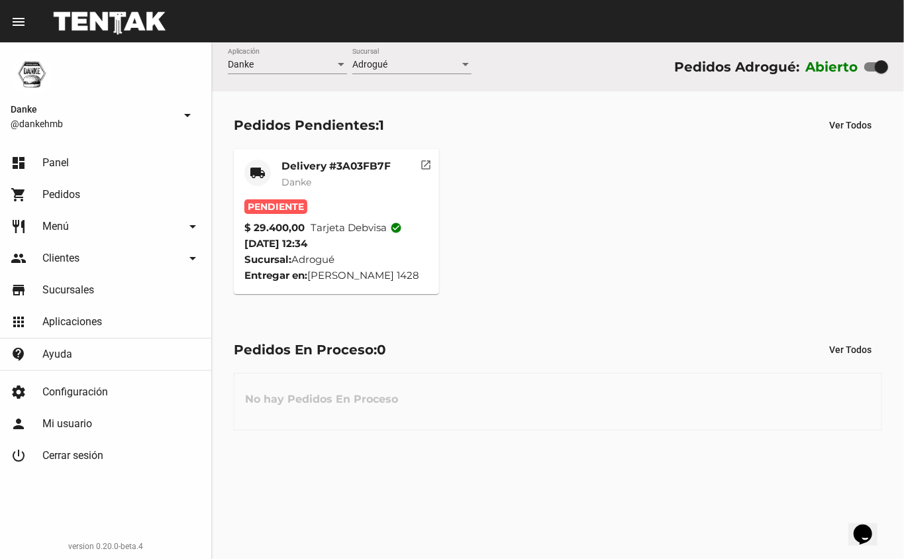
click at [339, 185] on mat-card-subtitle "Danke" at bounding box center [336, 182] width 109 height 13
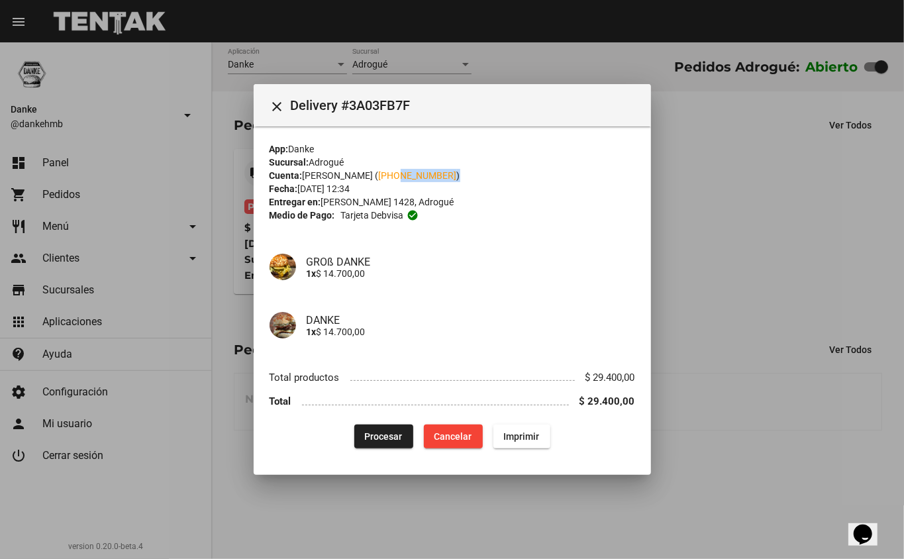
drag, startPoint x: 465, startPoint y: 176, endPoint x: 393, endPoint y: 170, distance: 72.4
click at [393, 170] on div "Cuenta: Fernanda Bruch ( +54 1165438589 )" at bounding box center [453, 175] width 366 height 13
copy div "1165438589 )"
click at [563, 239] on div "GROß DANKE 1x $ 14.700,00" at bounding box center [453, 267] width 366 height 58
click at [376, 439] on span "Procesar" at bounding box center [384, 436] width 38 height 11
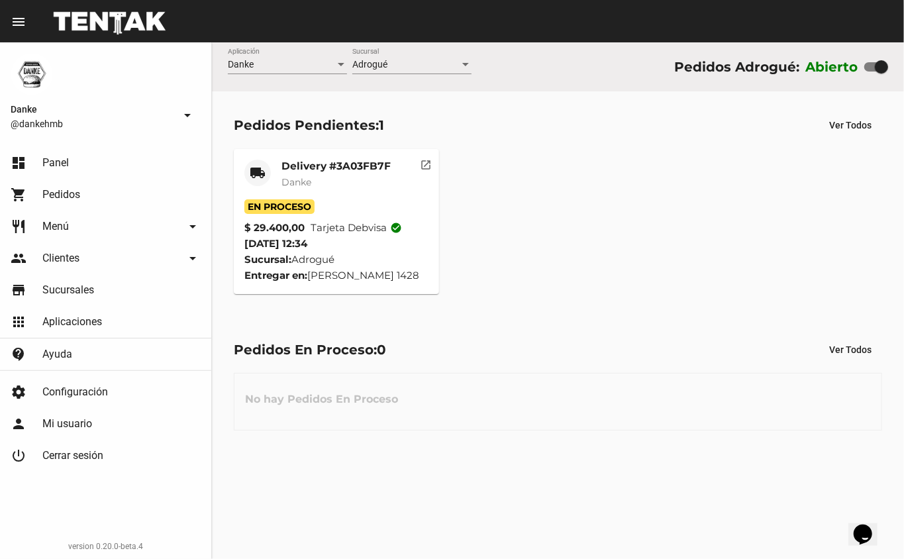
click at [321, 167] on mat-card-title "Delivery #3A03FB7F" at bounding box center [336, 166] width 109 height 13
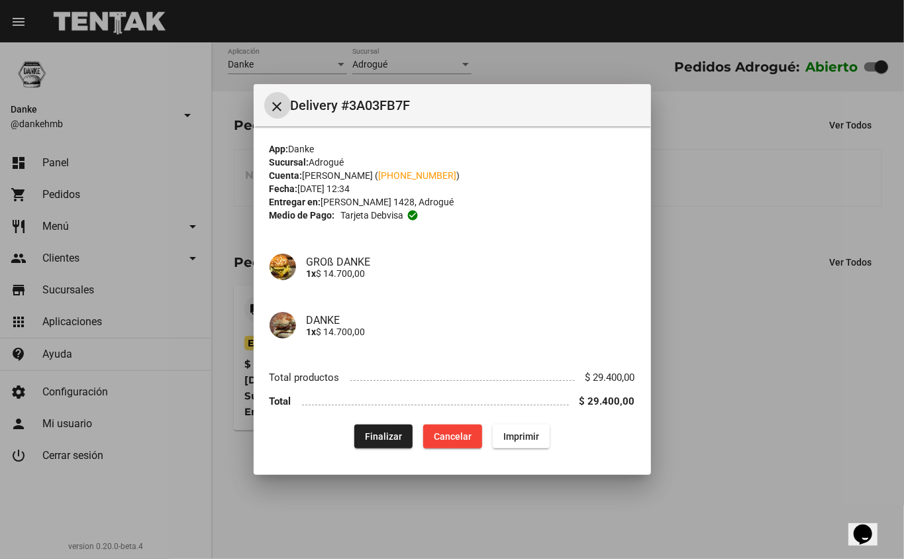
click at [762, 443] on div at bounding box center [452, 279] width 904 height 559
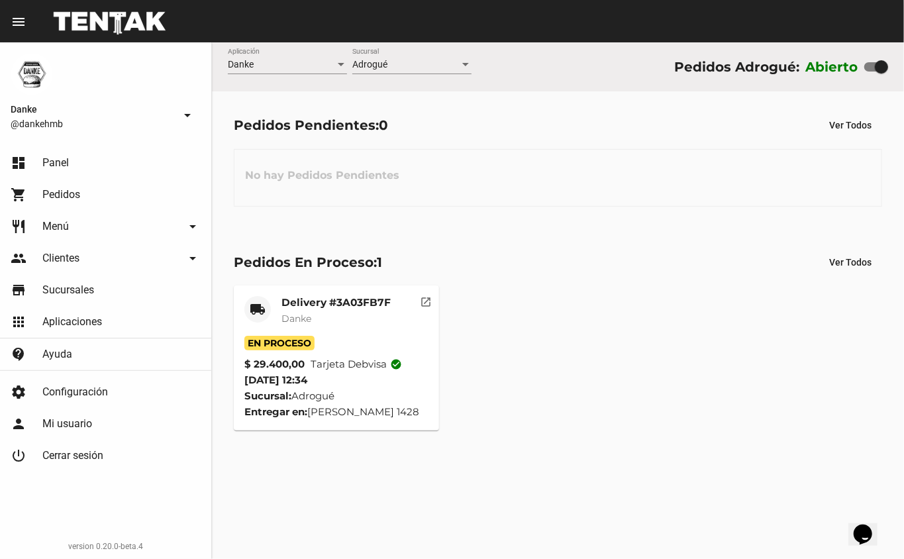
click at [348, 358] on span "Tarjeta debvisa check_circle" at bounding box center [356, 364] width 91 height 16
click at [319, 334] on div "Delivery #3A03FB7F Danke" at bounding box center [336, 316] width 109 height 40
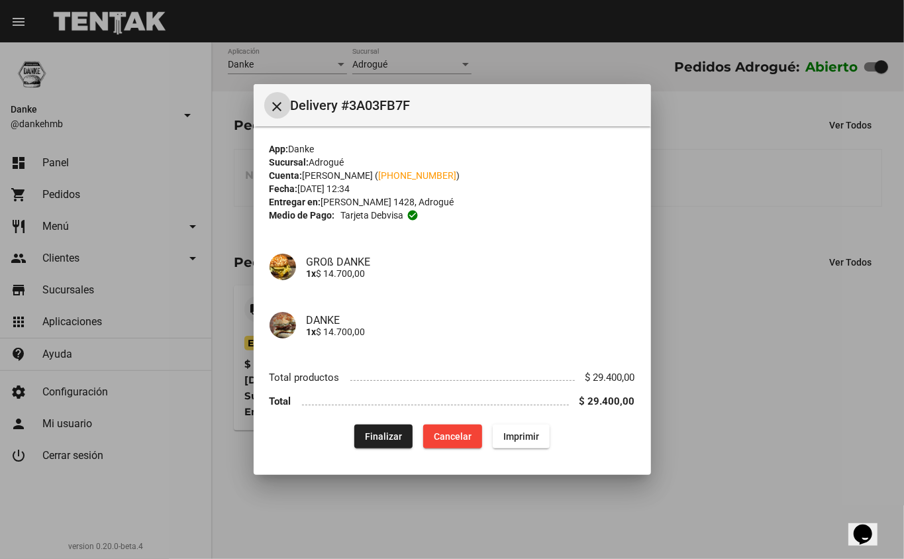
click at [378, 436] on span "Finalizar" at bounding box center [383, 436] width 37 height 11
